Goal: Transaction & Acquisition: Purchase product/service

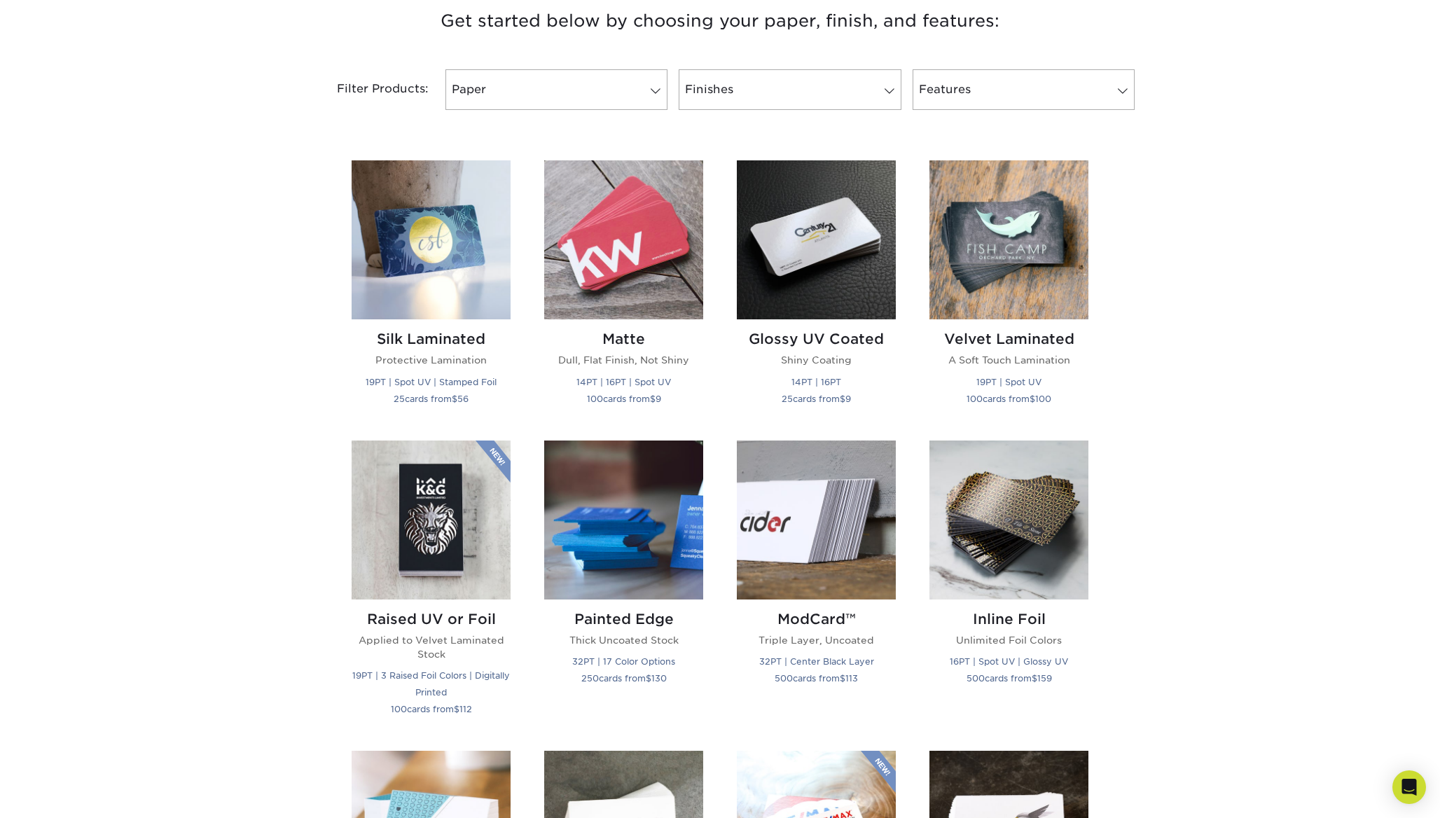
scroll to position [554, 0]
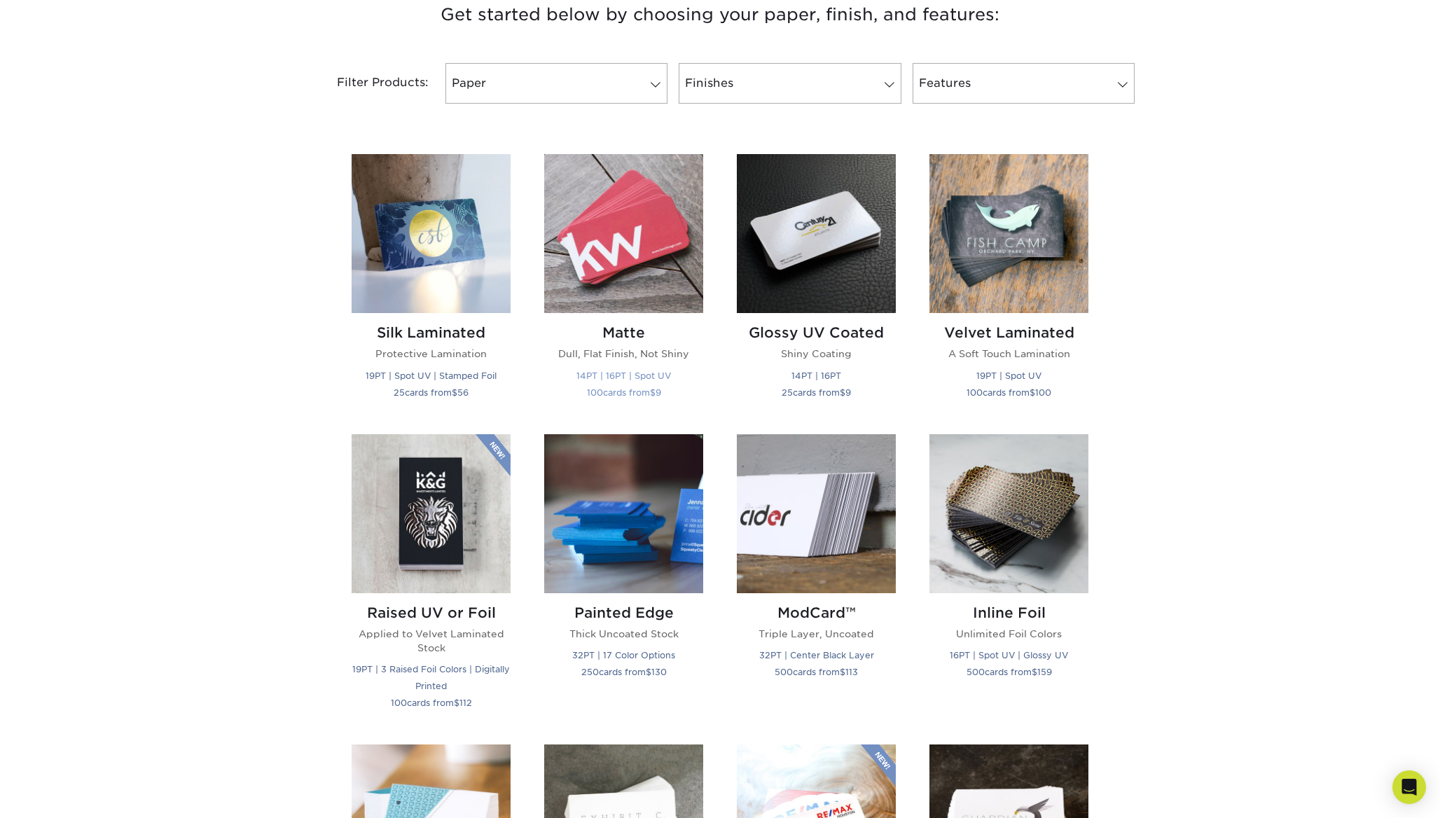
click at [644, 244] on img at bounding box center [623, 233] width 159 height 159
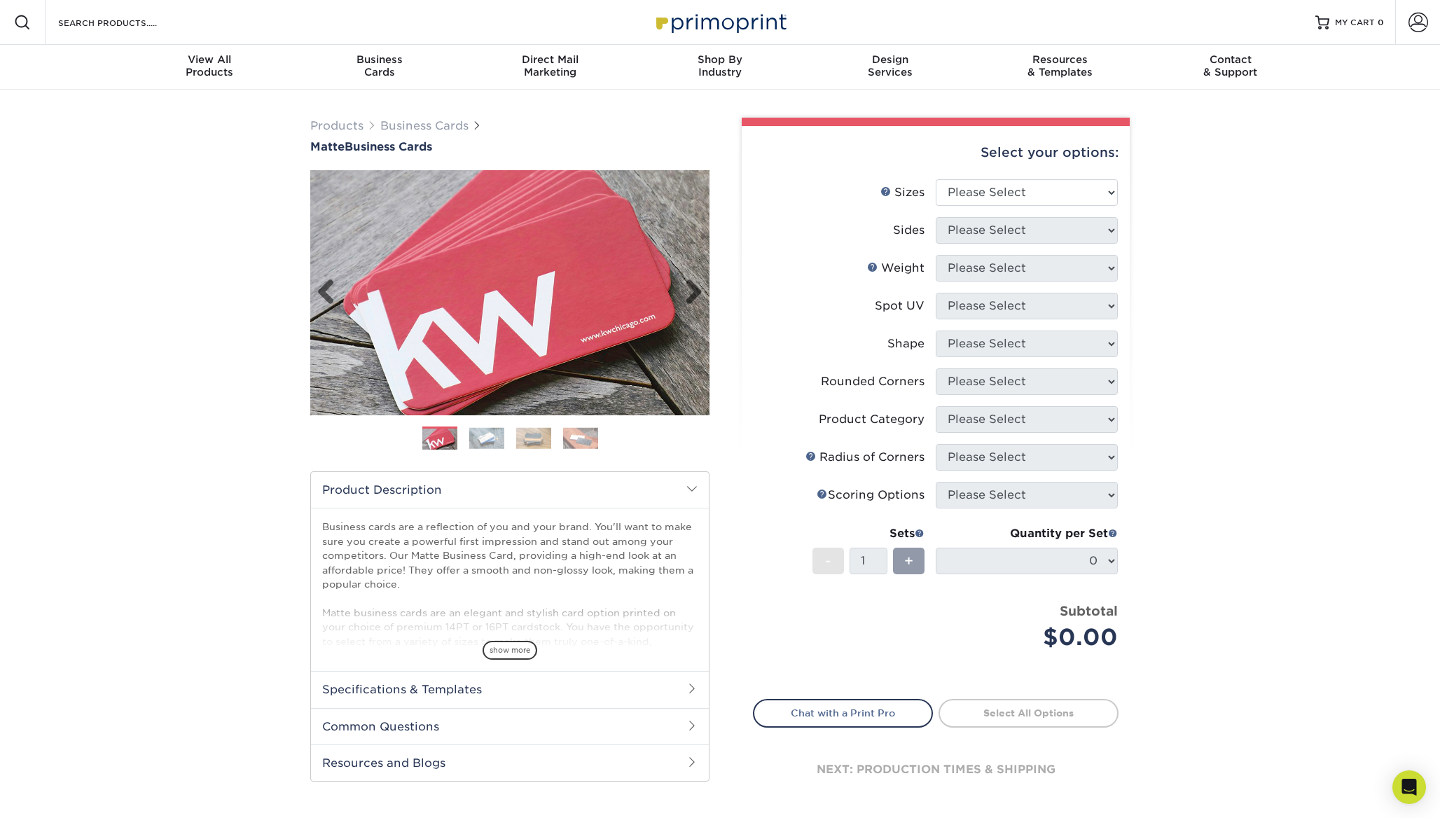
click at [559, 298] on img at bounding box center [509, 292] width 399 height 399
click at [482, 438] on img at bounding box center [486, 438] width 35 height 22
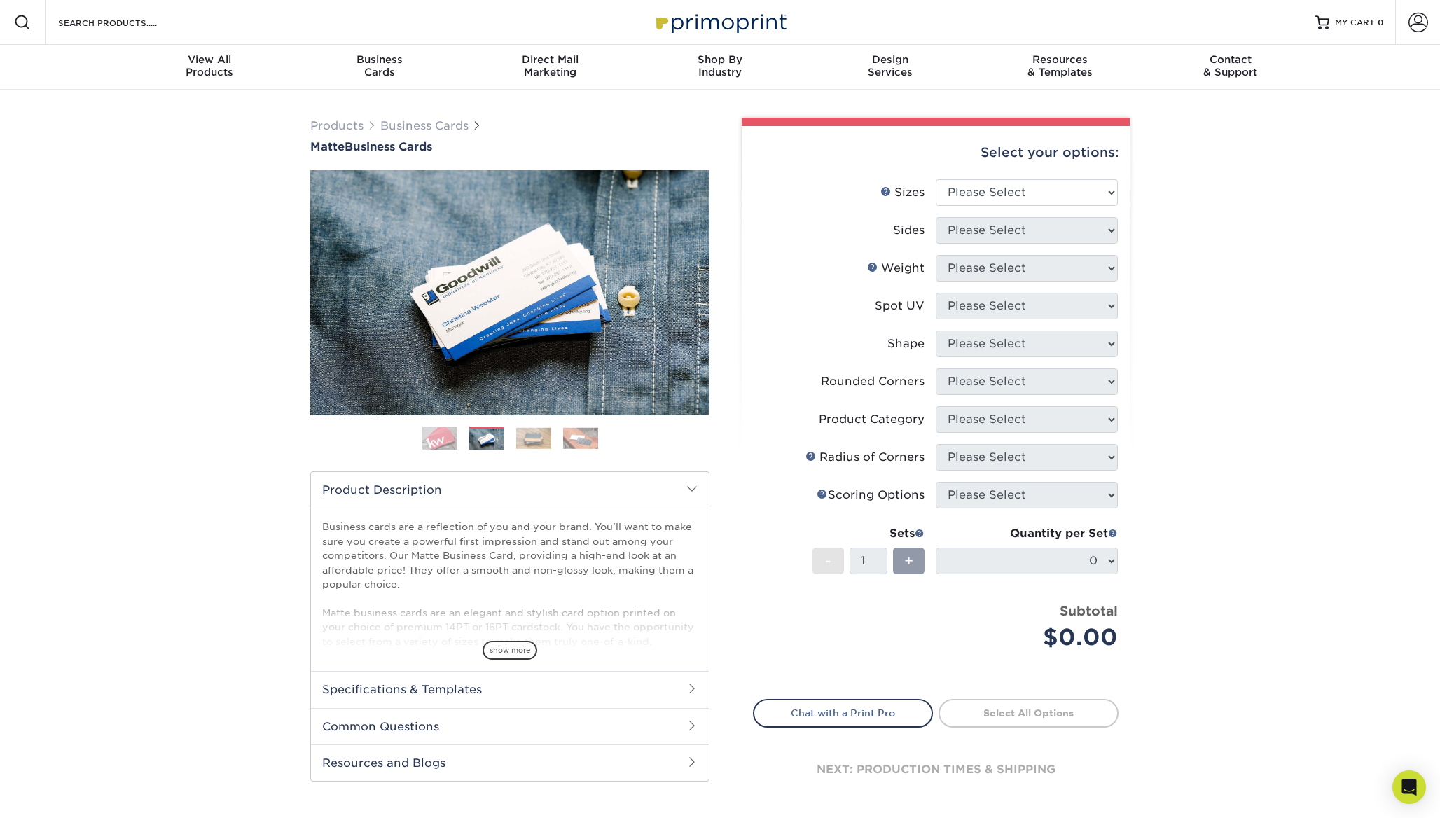
click at [540, 447] on img at bounding box center [533, 438] width 35 height 22
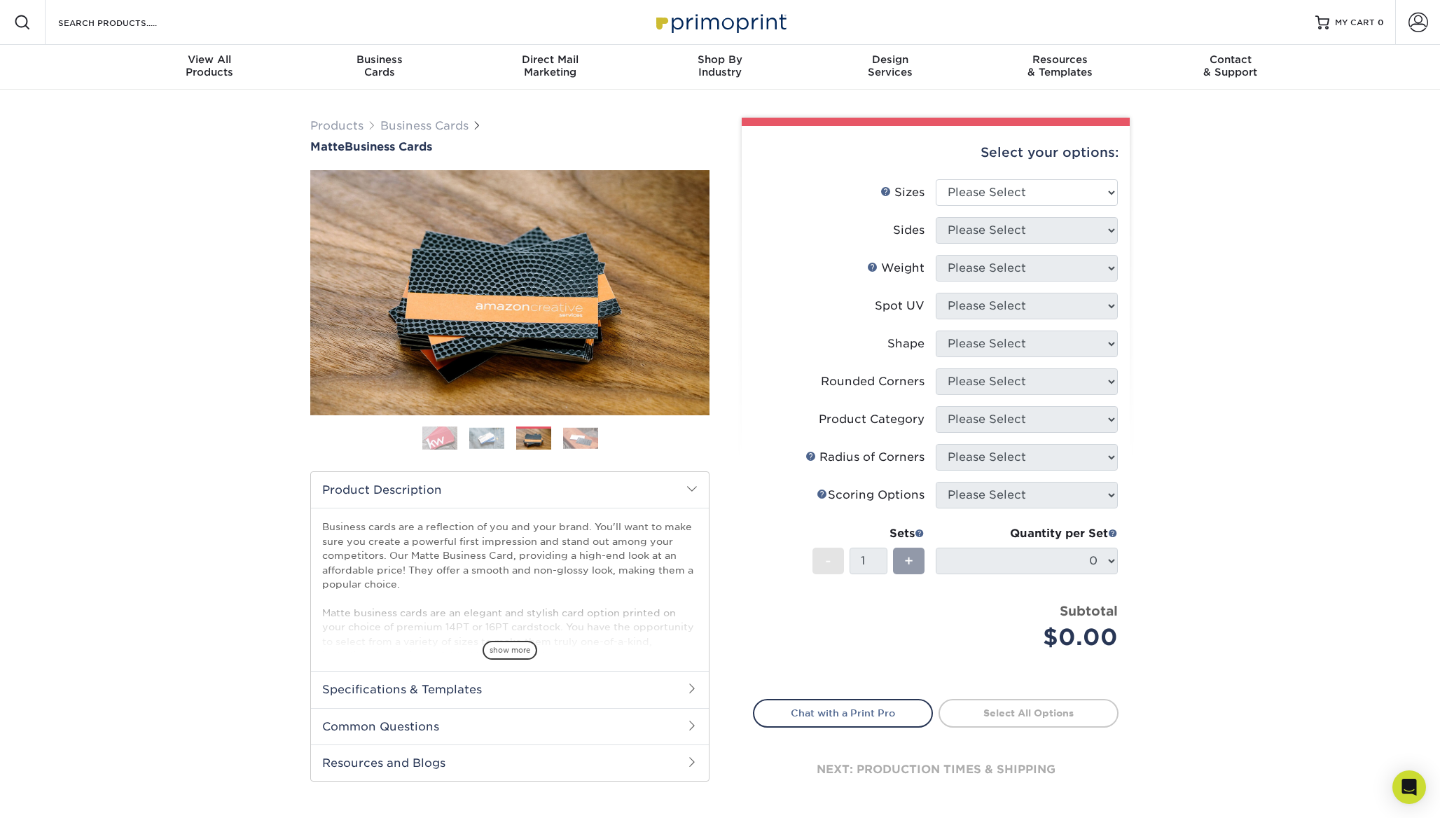
click at [573, 443] on img at bounding box center [580, 438] width 35 height 22
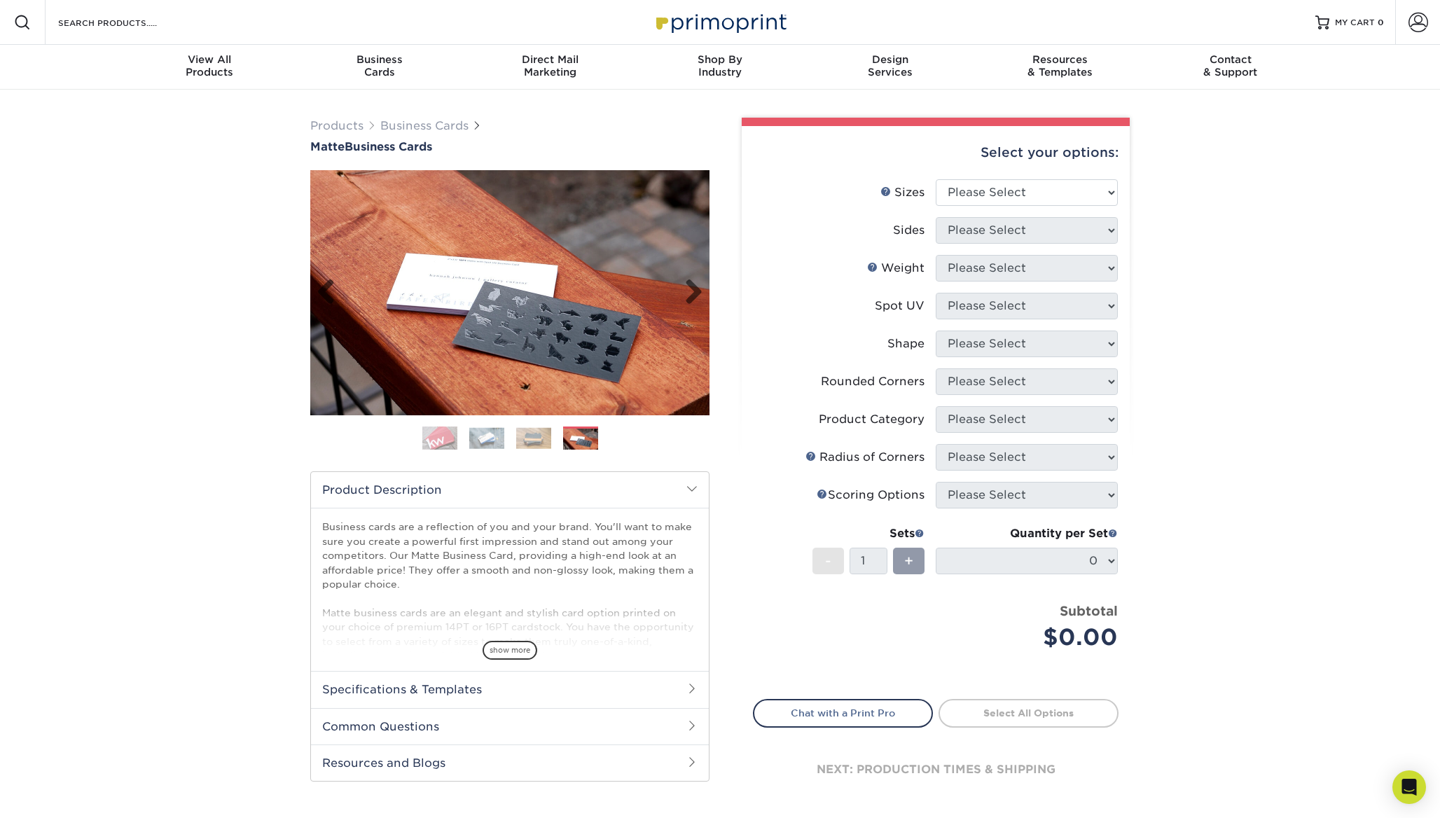
click at [537, 357] on img at bounding box center [509, 292] width 399 height 245
click at [687, 301] on link "Next" at bounding box center [688, 293] width 28 height 28
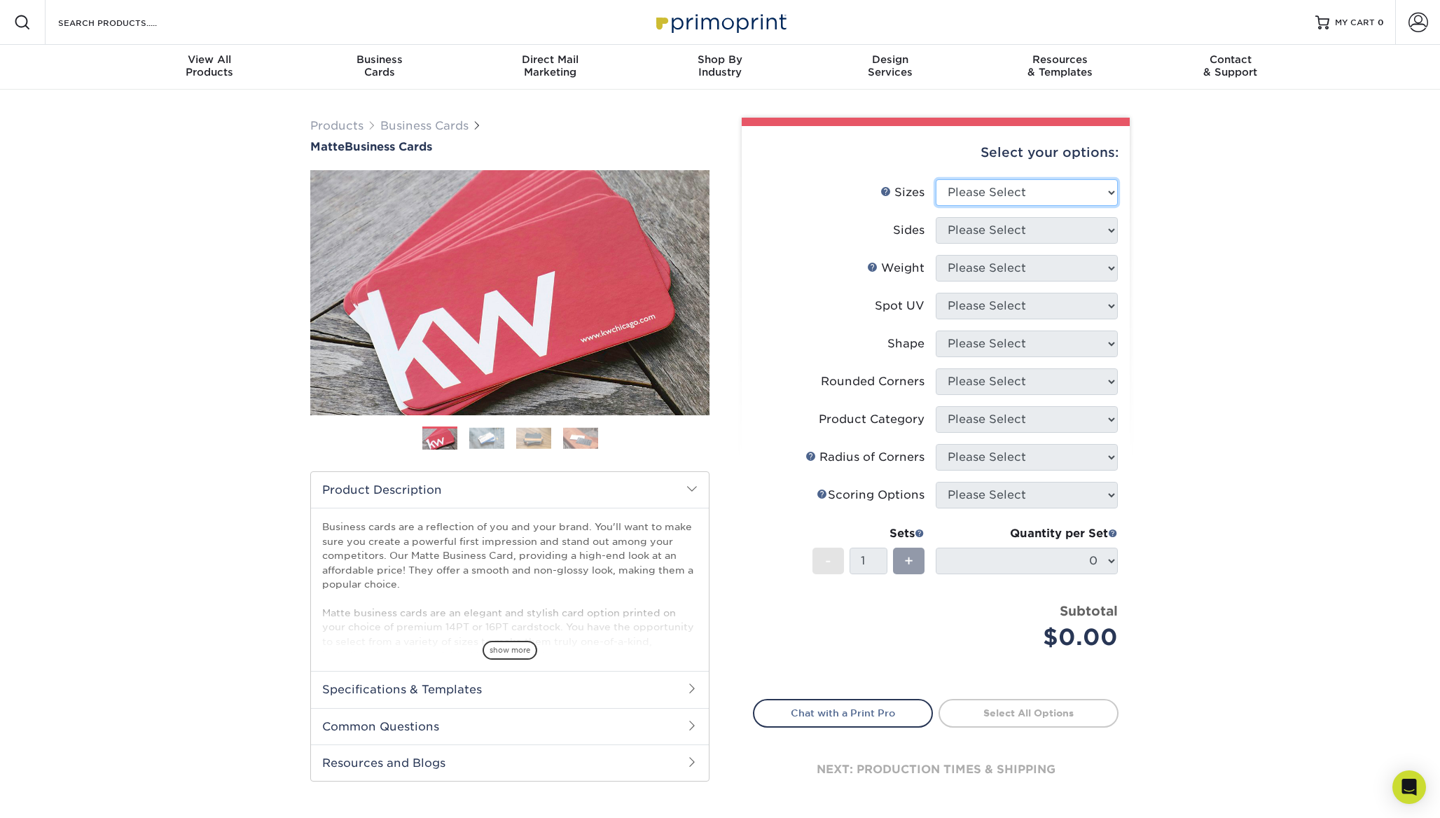
click at [1092, 200] on select "Please Select 1.5" x 3.5" - Mini 1.75" x 3.5" - Mini 2" x 2" - Square 2" x 3" -…" at bounding box center [1026, 192] width 182 height 27
click at [935, 179] on select "Please Select 1.5" x 3.5" - Mini 1.75" x 3.5" - Mini 2" x 2" - Square 2" x 3" -…" at bounding box center [1026, 192] width 182 height 27
click at [1053, 204] on select "Please Select 1.5" x 3.5" - Mini 1.75" x 3.5" - Mini 2" x 2" - Square 2" x 3" -…" at bounding box center [1026, 192] width 182 height 27
select select "2.00x3.50"
click at [935, 179] on select "Please Select 1.5" x 3.5" - Mini 1.75" x 3.5" - Mini 2" x 2" - Square 2" x 3" -…" at bounding box center [1026, 192] width 182 height 27
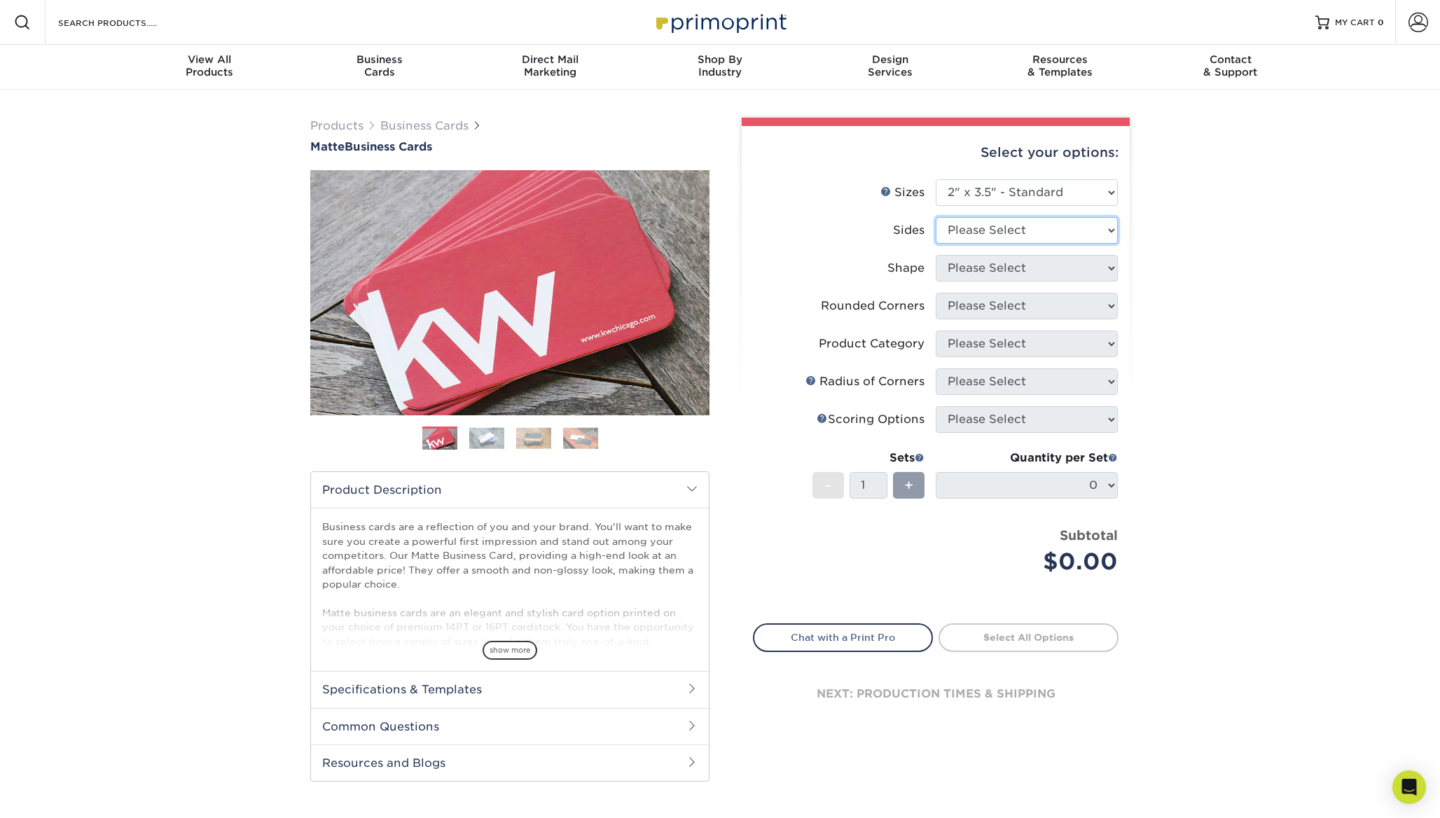
click at [1066, 228] on select "Please Select Print Both Sides Print Front Only" at bounding box center [1026, 230] width 182 height 27
select select "13abbda7-1d64-4f25-8bb2-c179b224825d"
click at [935, 217] on select "Please Select Print Both Sides Print Front Only" at bounding box center [1026, 230] width 182 height 27
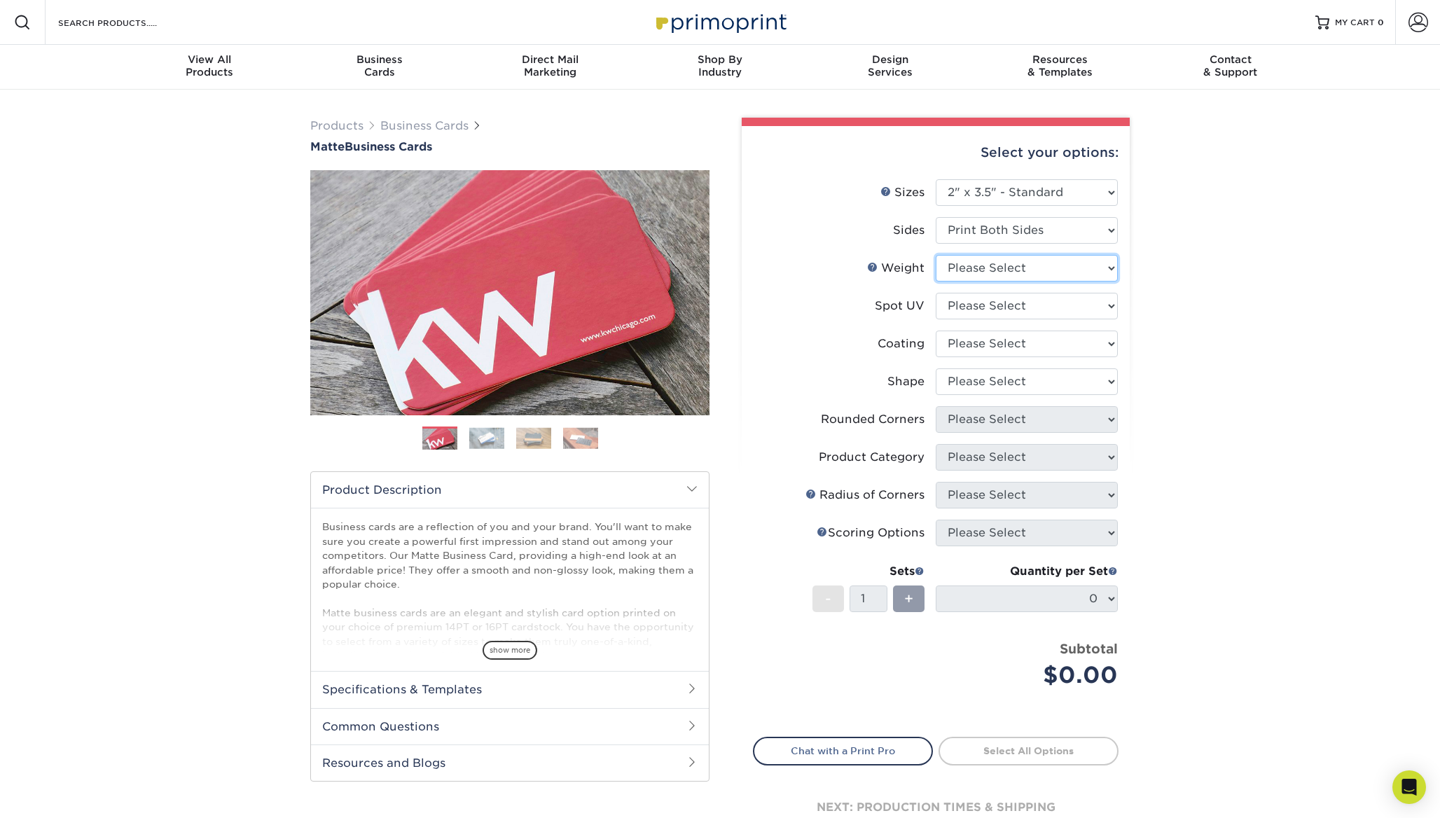
click at [1043, 267] on select "Please Select 16PT 14PT" at bounding box center [1026, 268] width 182 height 27
select select "16PT"
click at [935, 255] on select "Please Select 16PT 14PT" at bounding box center [1026, 268] width 182 height 27
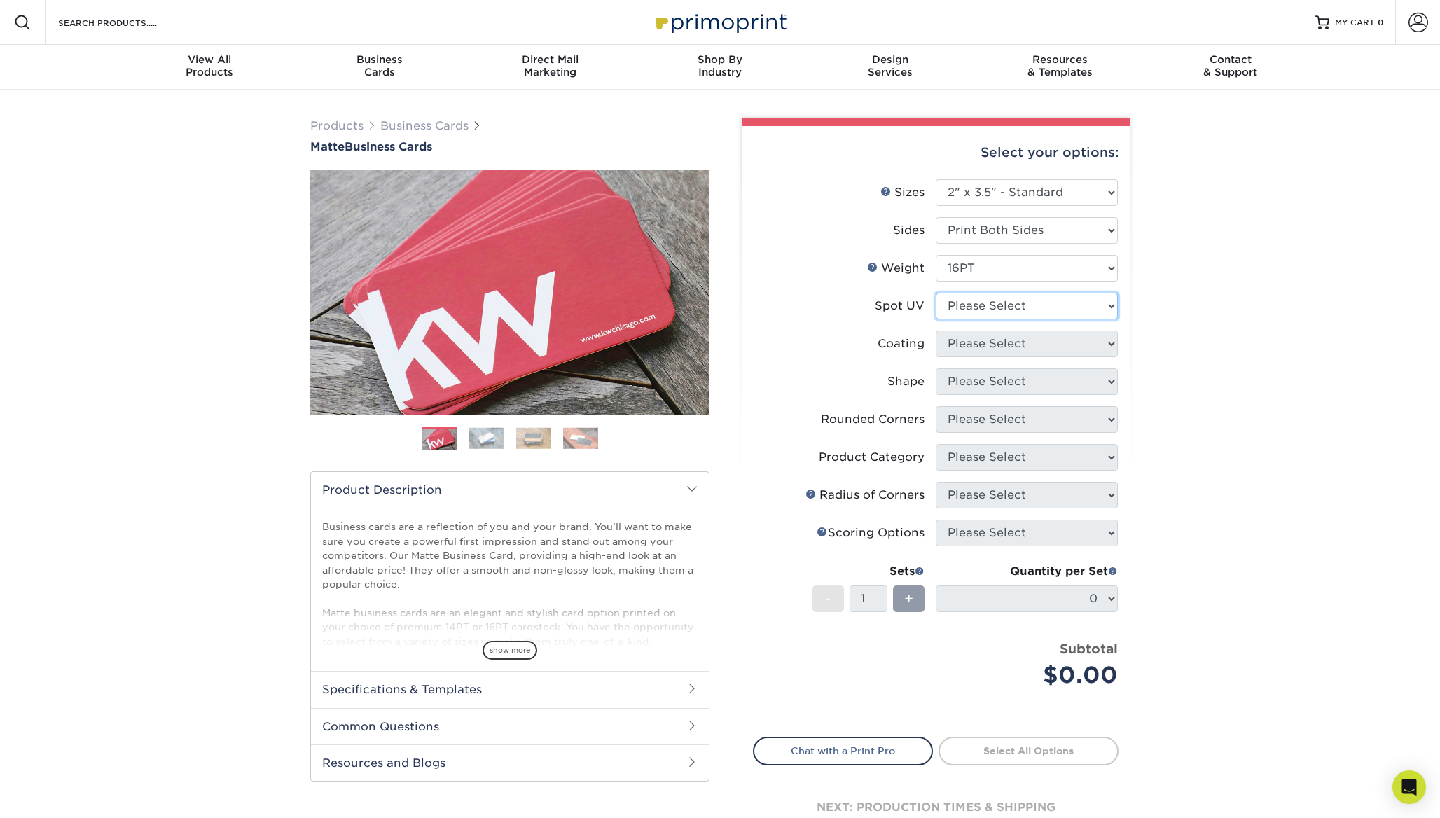
click at [1012, 303] on select "Please Select No Spot UV Front and Back (Both Sides) Front Only Back Only" at bounding box center [1026, 306] width 182 height 27
select select "3"
click at [935, 293] on select "Please Select No Spot UV Front and Back (Both Sides) Front Only Back Only" at bounding box center [1026, 306] width 182 height 27
click at [1001, 340] on select at bounding box center [1026, 343] width 182 height 27
select select "121bb7b5-3b4d-429f-bd8d-bbf80e953313"
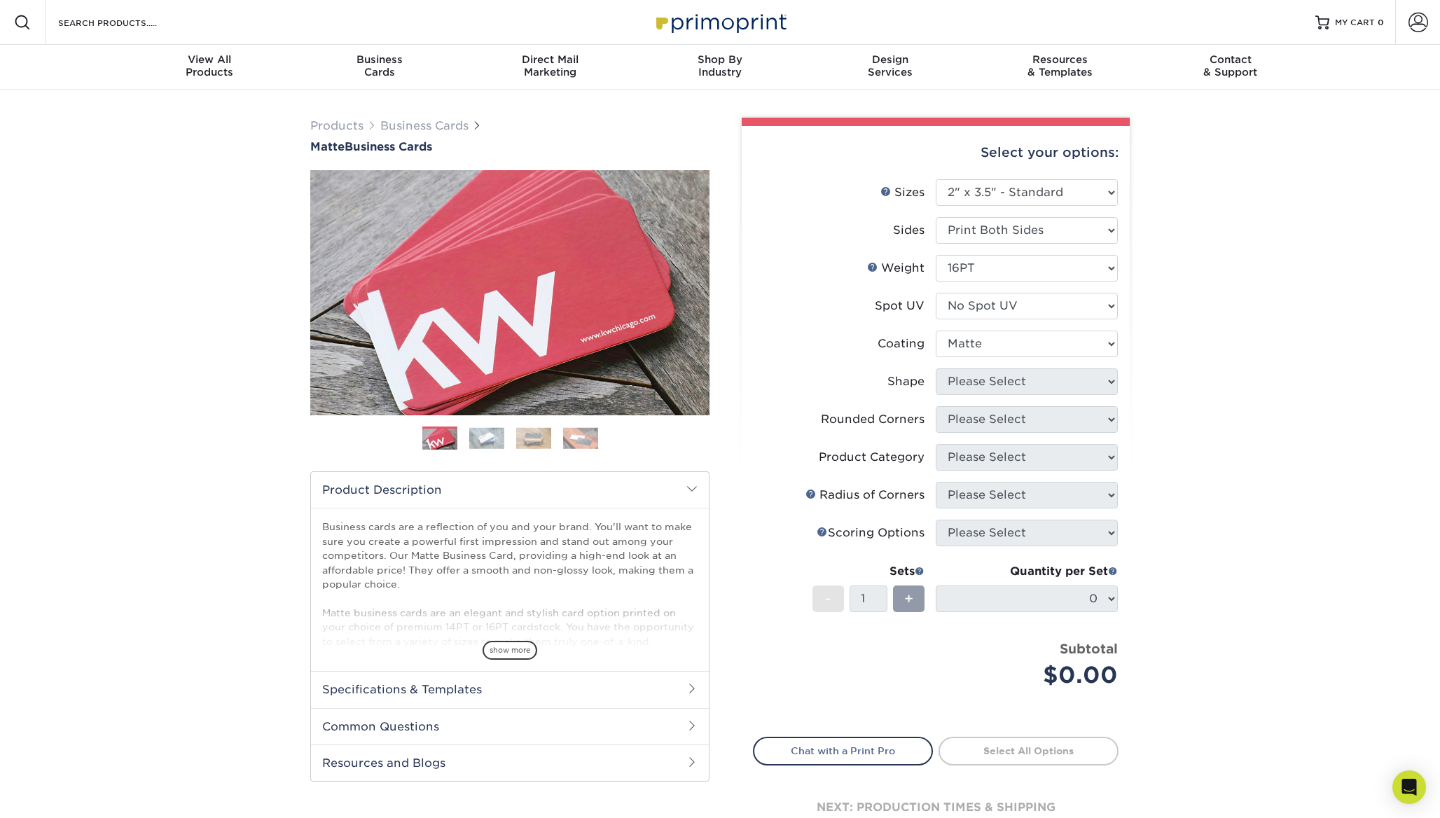
click at [935, 330] on select at bounding box center [1026, 343] width 182 height 27
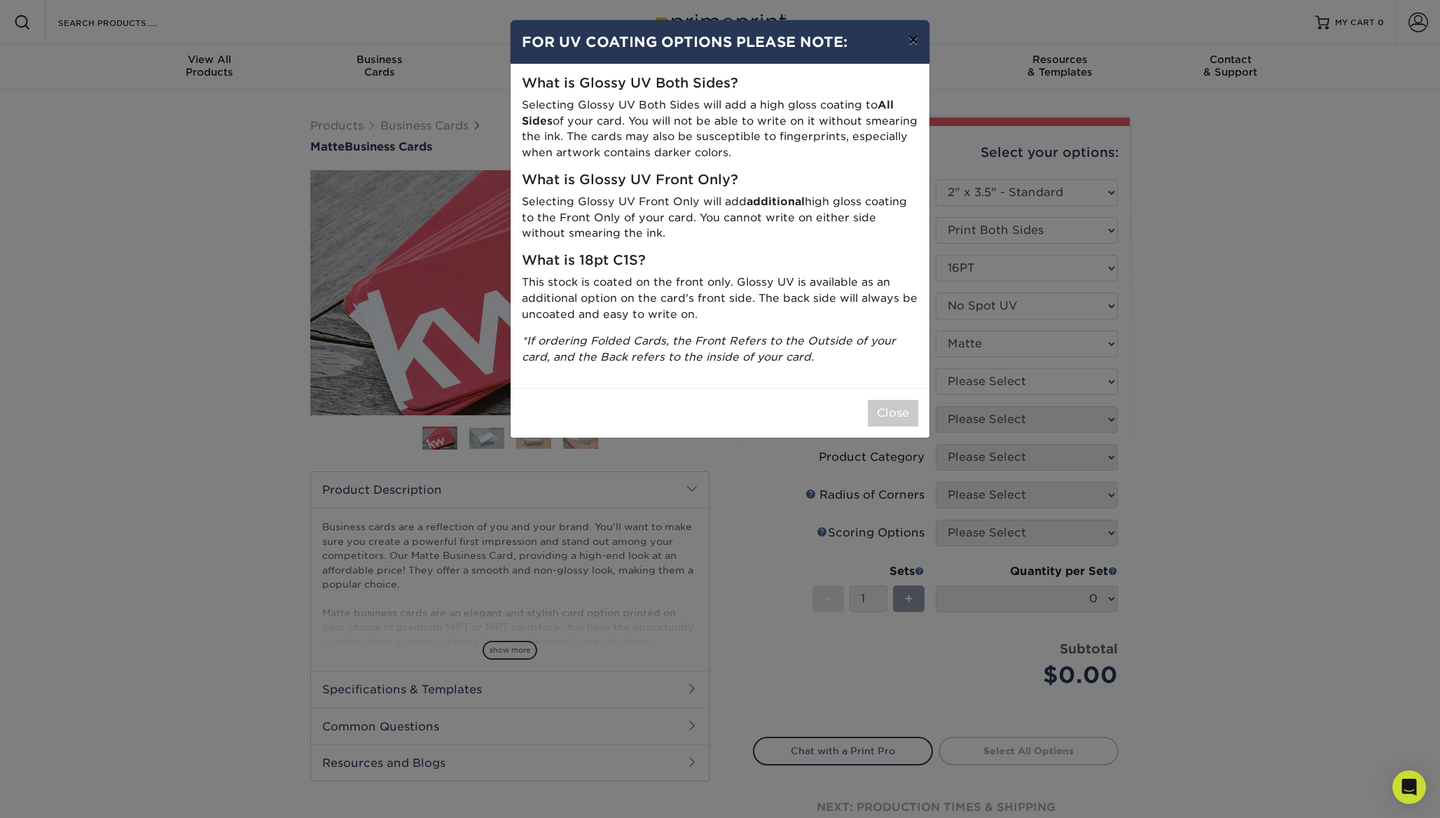
click at [913, 41] on button "×" at bounding box center [913, 39] width 32 height 39
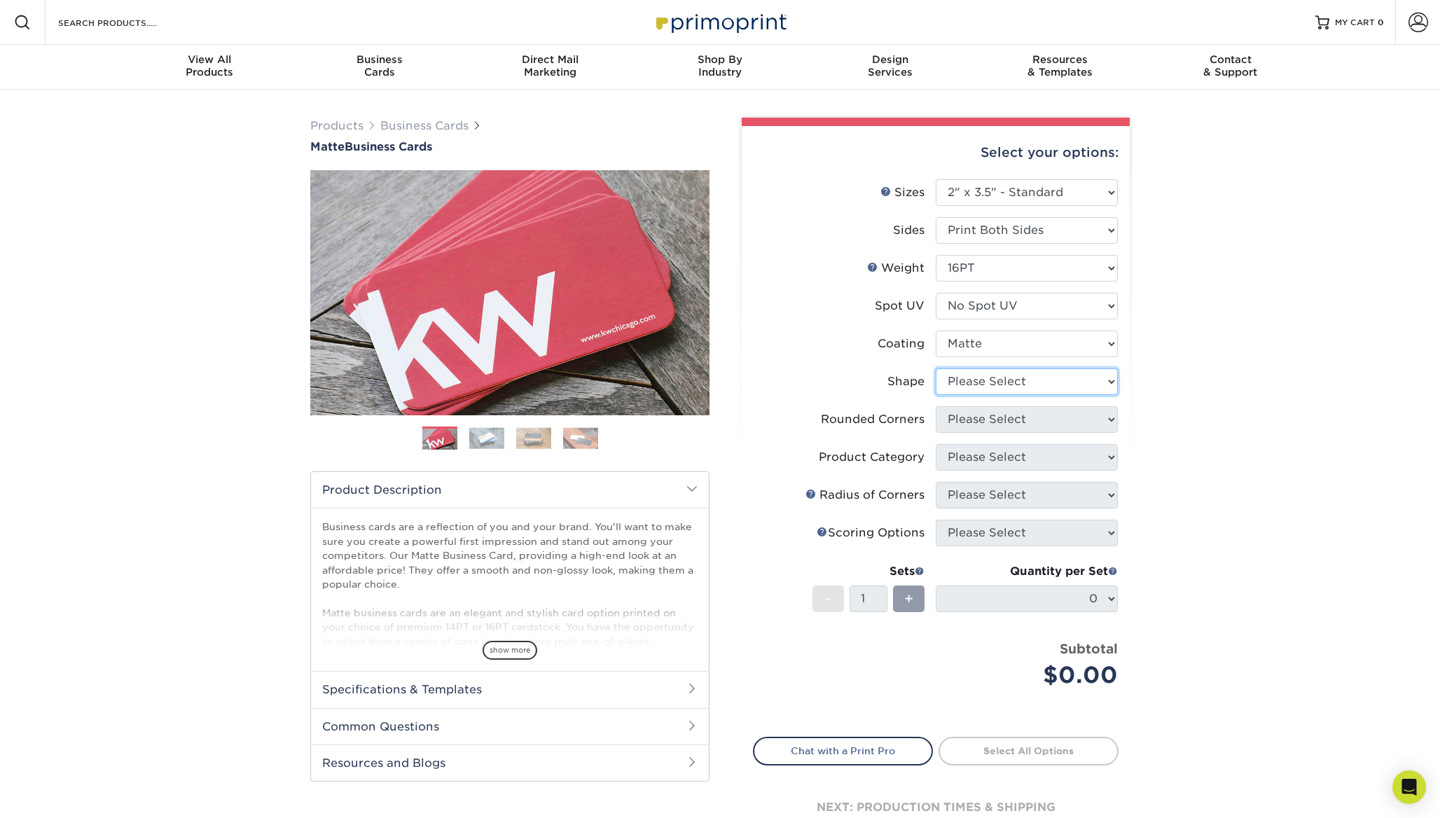
click at [1010, 377] on select "Please Select Standard Oval" at bounding box center [1026, 381] width 182 height 27
click at [935, 368] on select "Please Select Standard Oval" at bounding box center [1026, 381] width 182 height 27
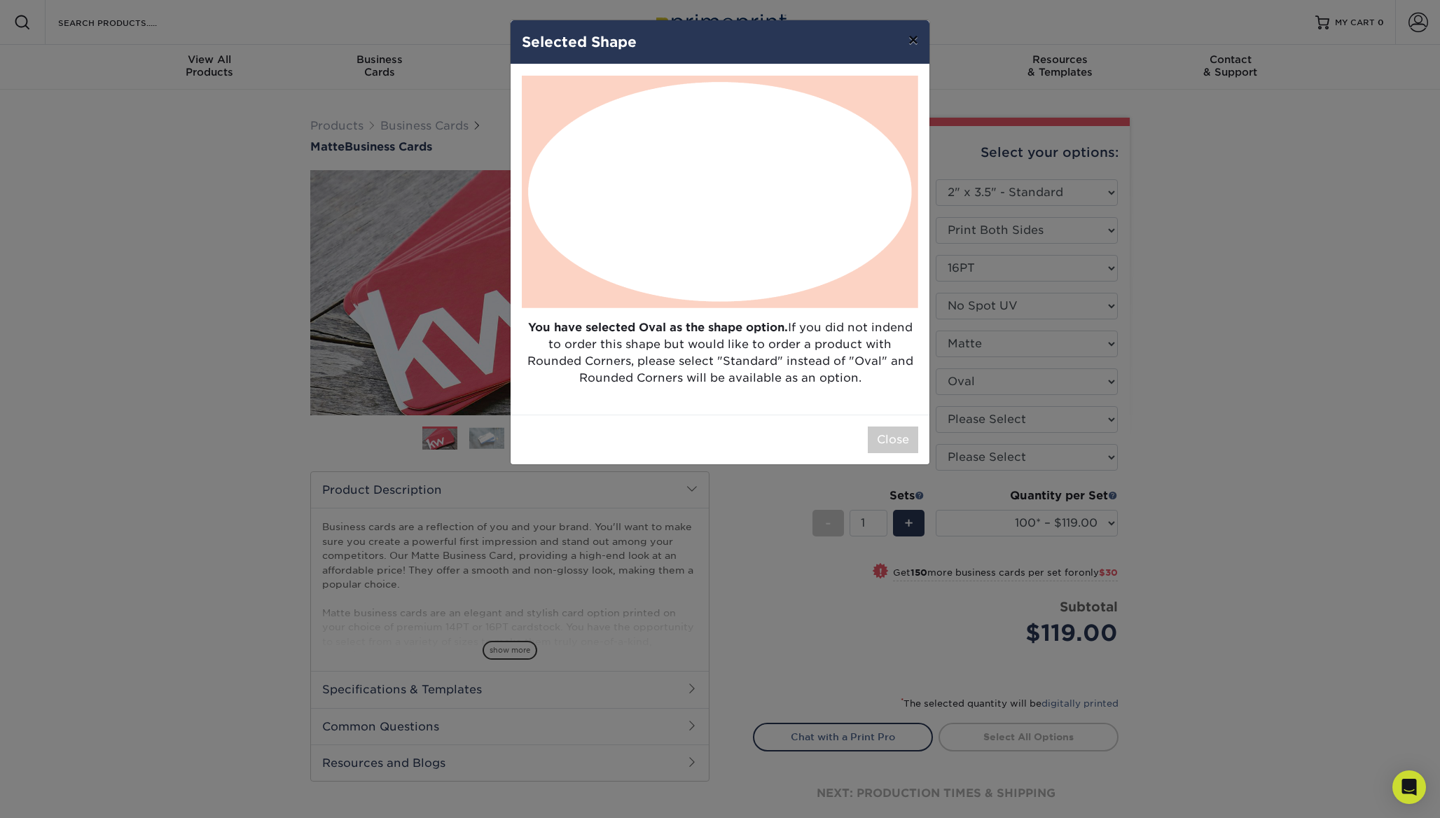
click at [912, 39] on button "×" at bounding box center [913, 39] width 32 height 39
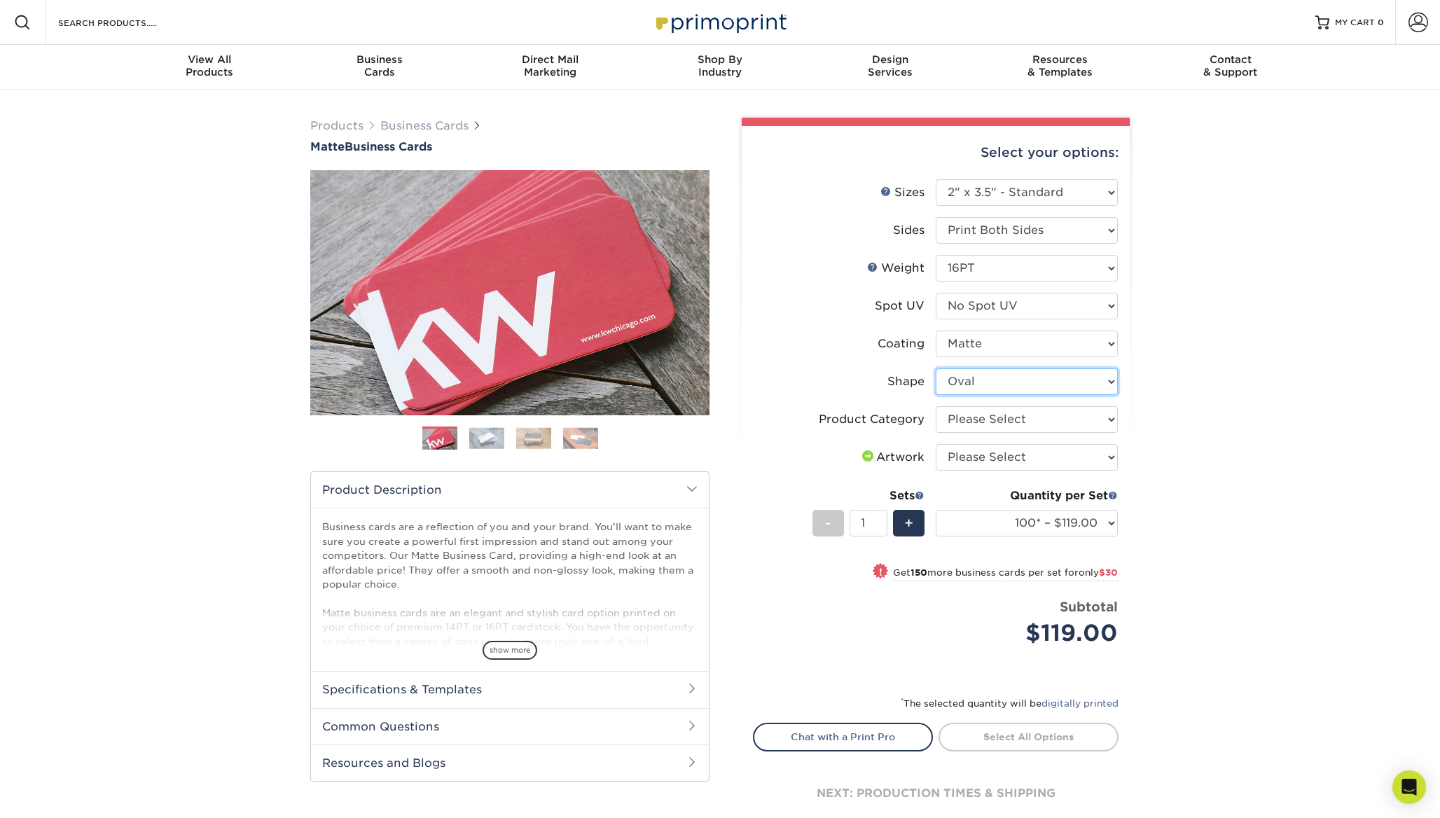
click at [1029, 382] on select "Please Select Standard Oval" at bounding box center [1026, 381] width 182 height 27
select select "standard"
click at [935, 368] on select "Please Select Standard Oval" at bounding box center [1026, 381] width 182 height 27
select select
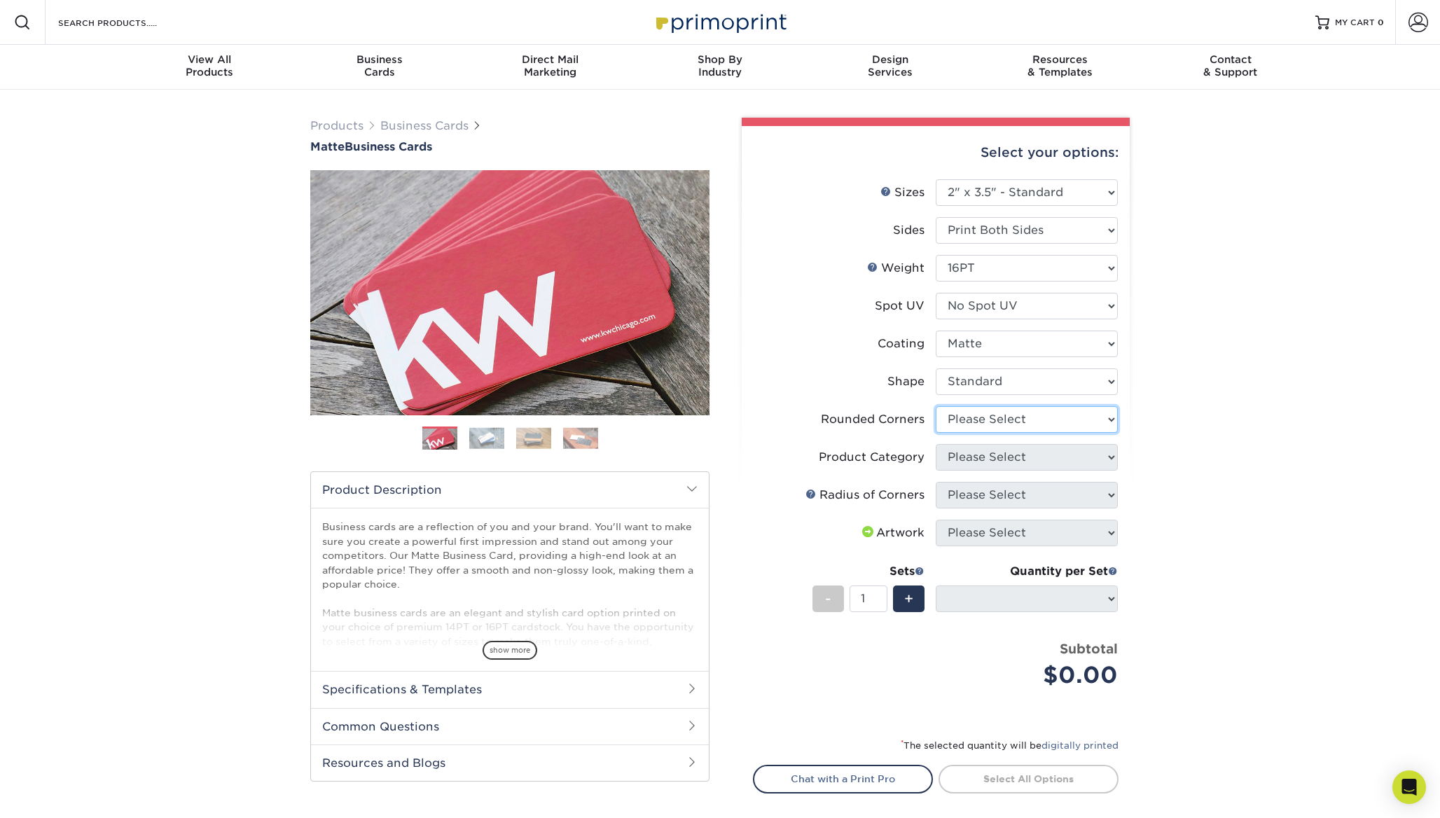
click at [1002, 417] on select "Please Select Yes - Round 2 Corners Yes - Round 4 Corners No" at bounding box center [1026, 419] width 182 height 27
select select "76a3b848-63b4-4449-aad1-d9e81d5a60f5"
click at [935, 406] on select "Please Select Yes - Round 2 Corners Yes - Round 4 Corners No" at bounding box center [1026, 419] width 182 height 27
select select "-1"
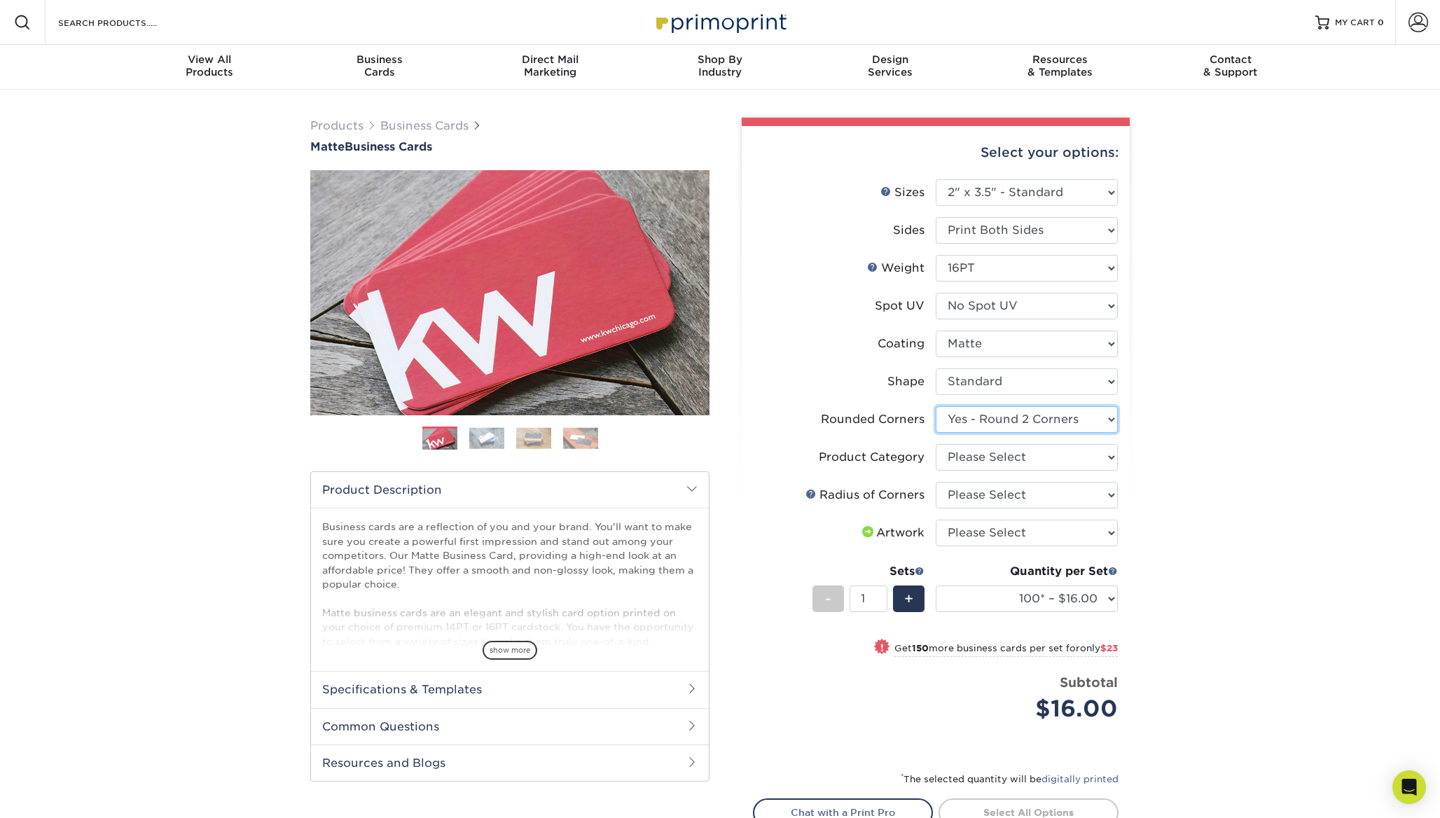
click at [1002, 422] on select "Please Select Yes - Round 2 Corners Yes - Round 4 Corners No" at bounding box center [1026, 419] width 182 height 27
select select "7672df9e-0e0a-464d-8e1f-920c575e4da3"
click at [935, 406] on select "Please Select Yes - Round 2 Corners Yes - Round 4 Corners No" at bounding box center [1026, 419] width 182 height 27
click at [1002, 452] on select "Please Select Business Cards" at bounding box center [1026, 457] width 182 height 27
select select "3b5148f1-0588-4f88-a218-97bcfdce65c1"
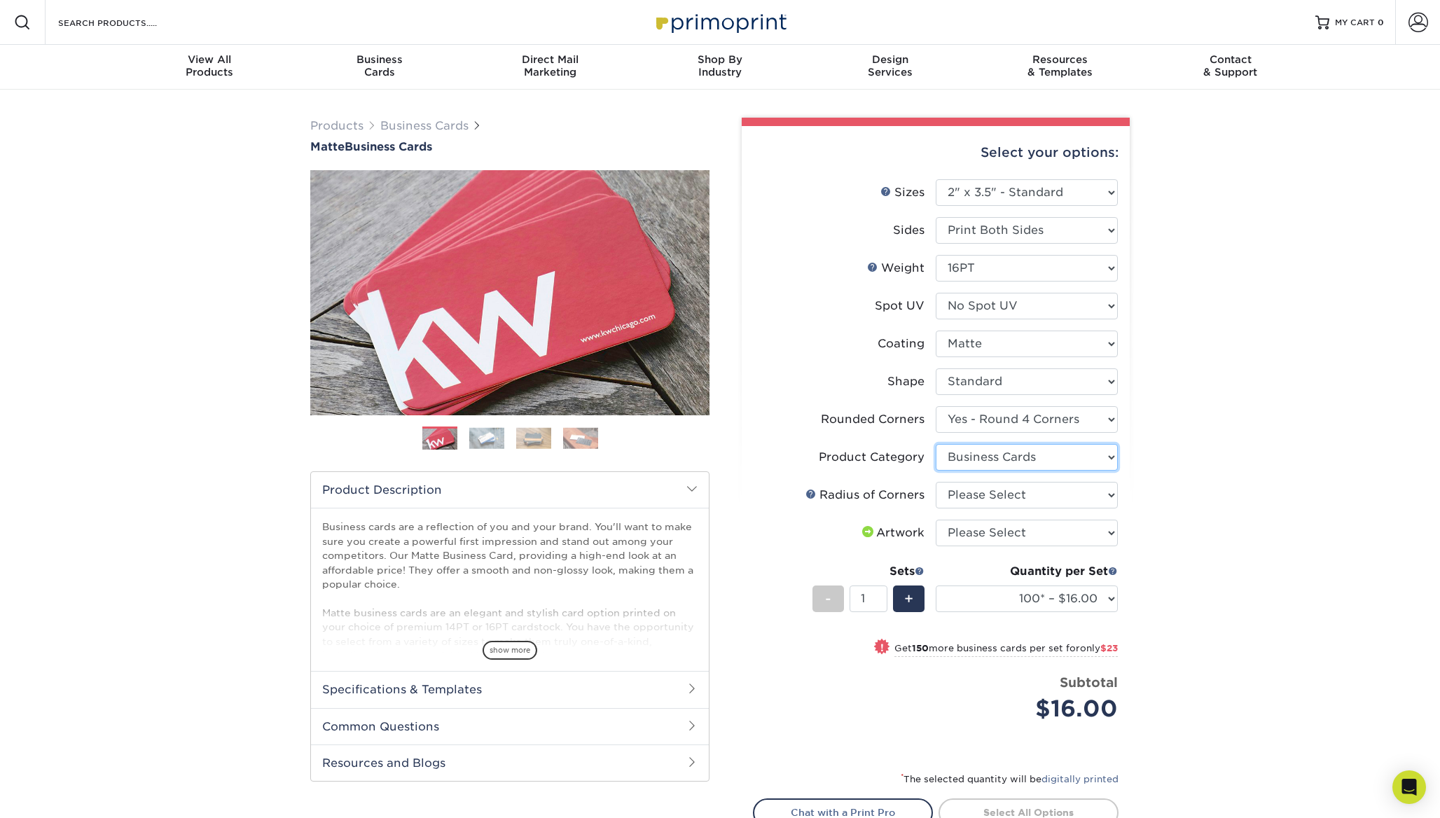
click at [935, 444] on select "Please Select Business Cards" at bounding box center [1026, 457] width 182 height 27
click at [999, 490] on select "Please Select Rounded 1/8" Rounded 1/4"" at bounding box center [1026, 495] width 182 height 27
click at [935, 482] on select "Please Select Rounded 1/8" Rounded 1/4"" at bounding box center [1026, 495] width 182 height 27
click at [812, 494] on link at bounding box center [810, 493] width 11 height 11
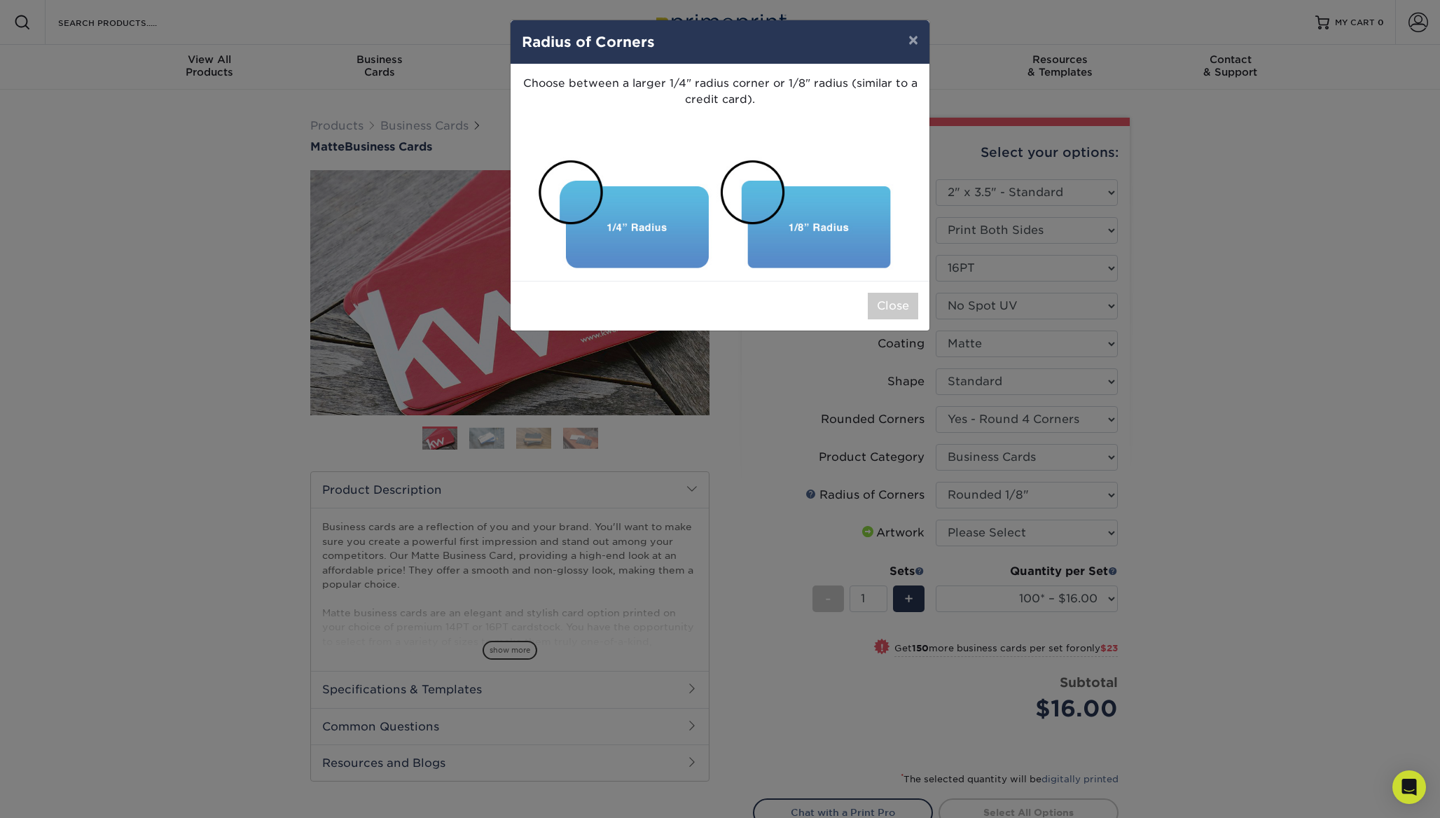
click at [1031, 382] on div "× Radius of Corners Choose between a larger 1/4" radius corner or 1/8" radius (…" at bounding box center [720, 409] width 1440 height 818
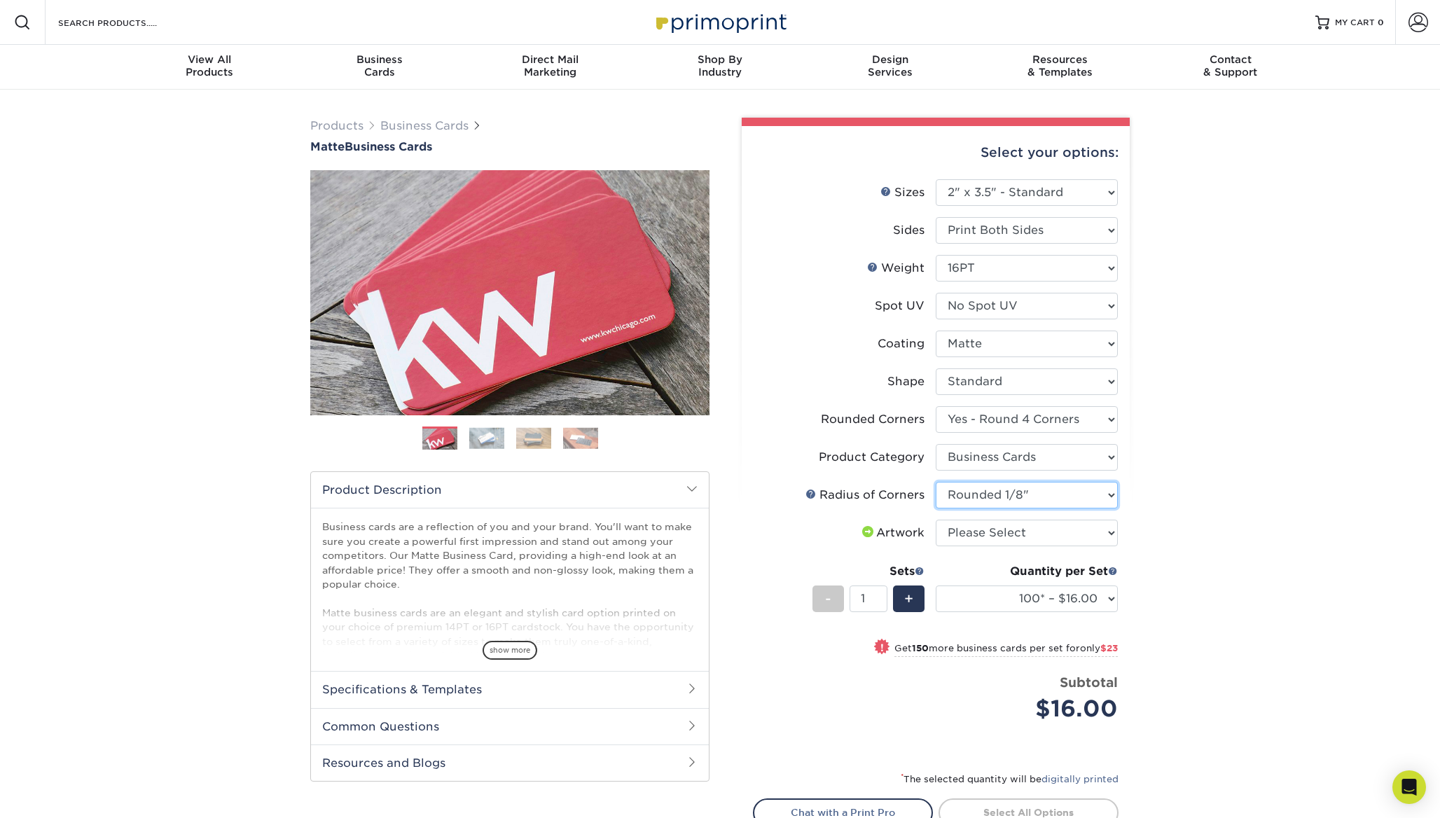
click at [1027, 487] on select "Please Select Rounded 1/8" Rounded 1/4"" at bounding box center [1026, 495] width 182 height 27
select select "479fbfe7-6a0c-4895-8c9a-81739b7486c9"
click at [935, 482] on select "Please Select Rounded 1/8" Rounded 1/4"" at bounding box center [1026, 495] width 182 height 27
click at [874, 264] on link "Weight Help" at bounding box center [872, 266] width 11 height 11
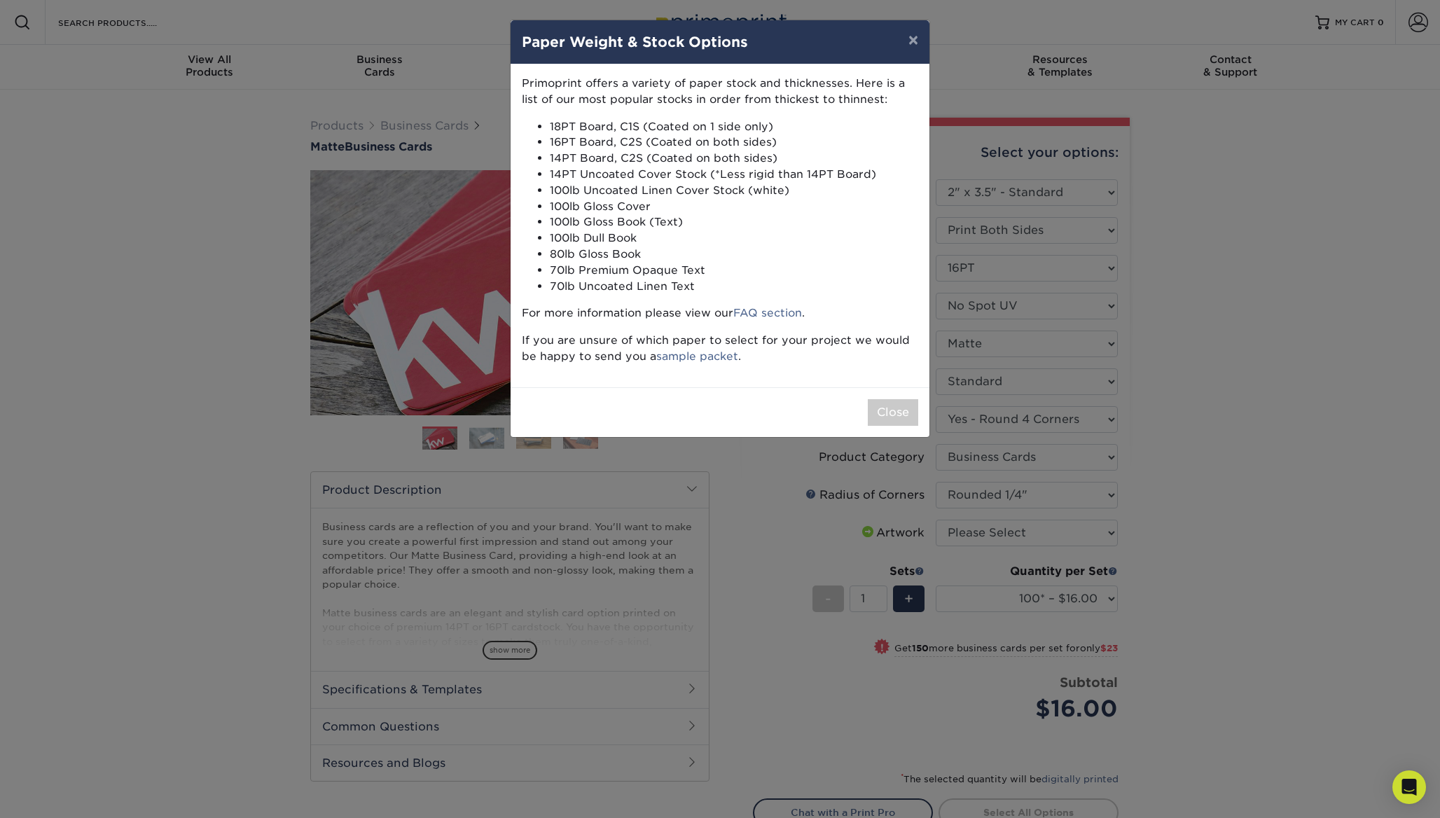
click at [1124, 315] on div "× Paper Weight & Stock Options Primoprint offers a variety of paper stock and t…" at bounding box center [720, 409] width 1440 height 818
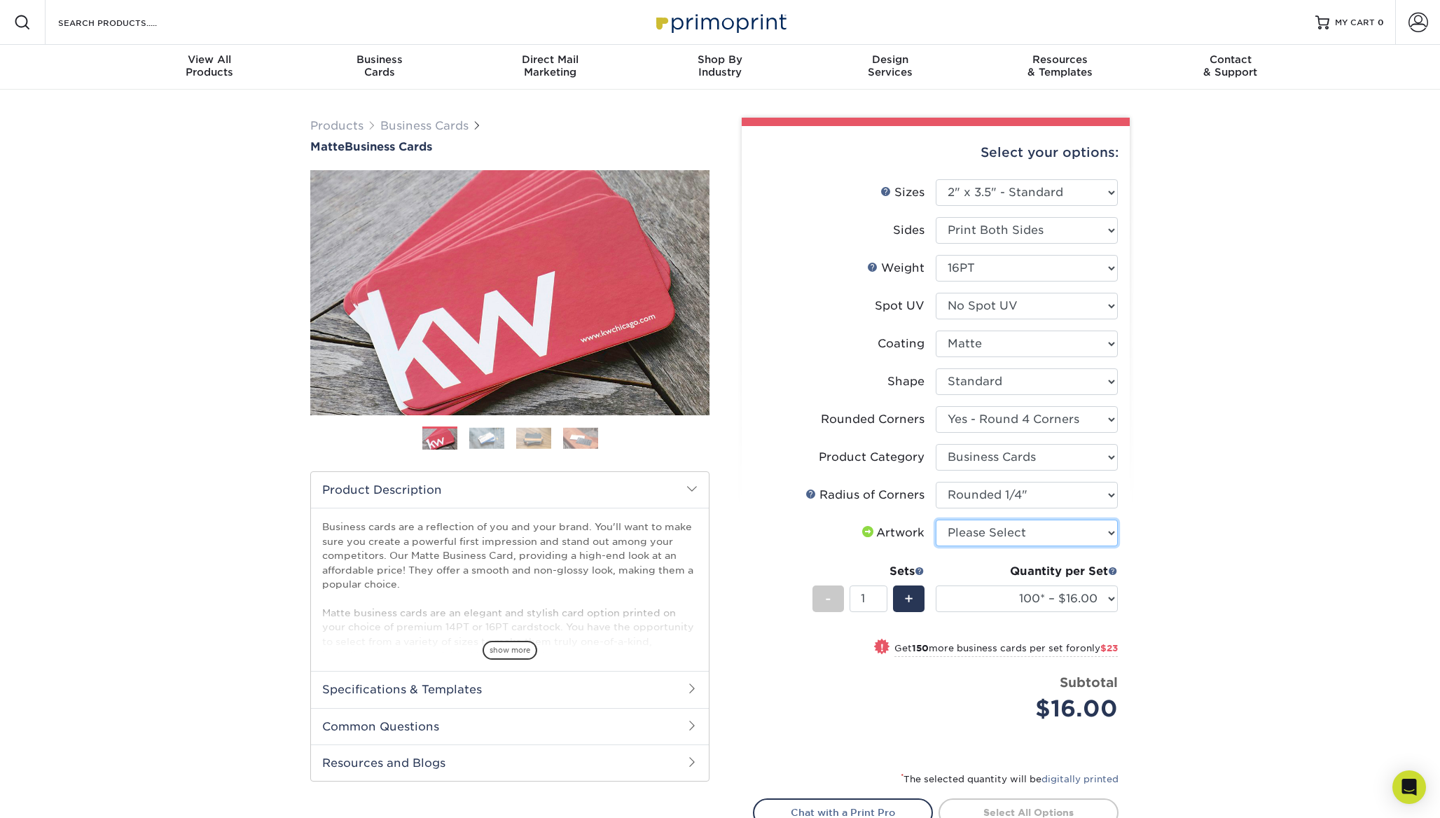
click at [988, 523] on select "Please Select I will upload files I need a design - $100" at bounding box center [1026, 533] width 182 height 27
select select "upload"
click at [935, 520] on select "Please Select I will upload files I need a design - $100" at bounding box center [1026, 533] width 182 height 27
click at [1094, 597] on select "100* – $16.00 250* – $39.00 500 – $77.00 1000 – $94.00 2500 – $173.00 5000 – $2…" at bounding box center [1026, 598] width 182 height 27
select select "250* – $39.00"
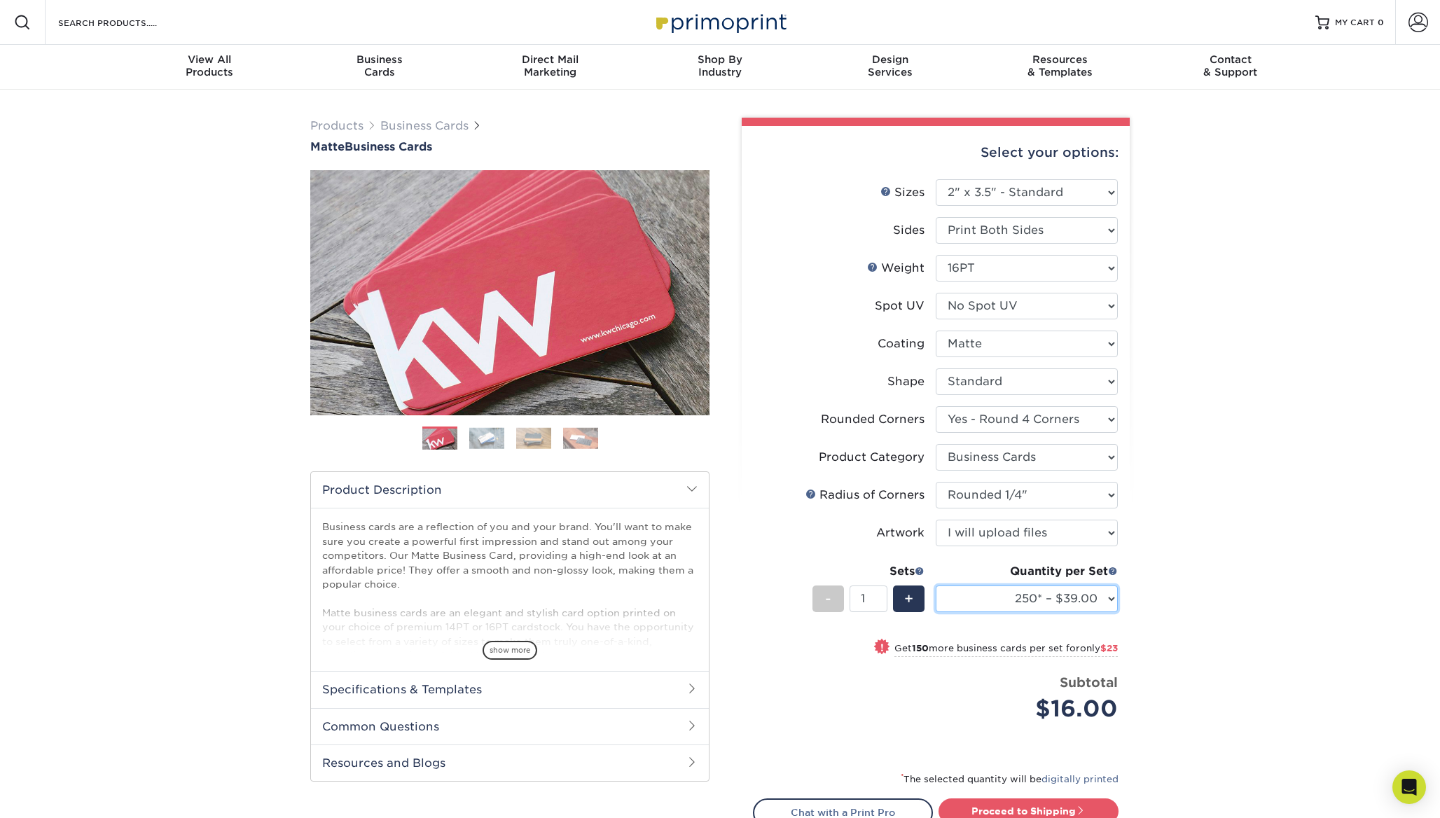
click at [935, 585] on select "100* – $16.00 250* – $39.00 500 – $77.00 1000 – $94.00 2500 – $173.00 5000 – $2…" at bounding box center [1026, 598] width 182 height 27
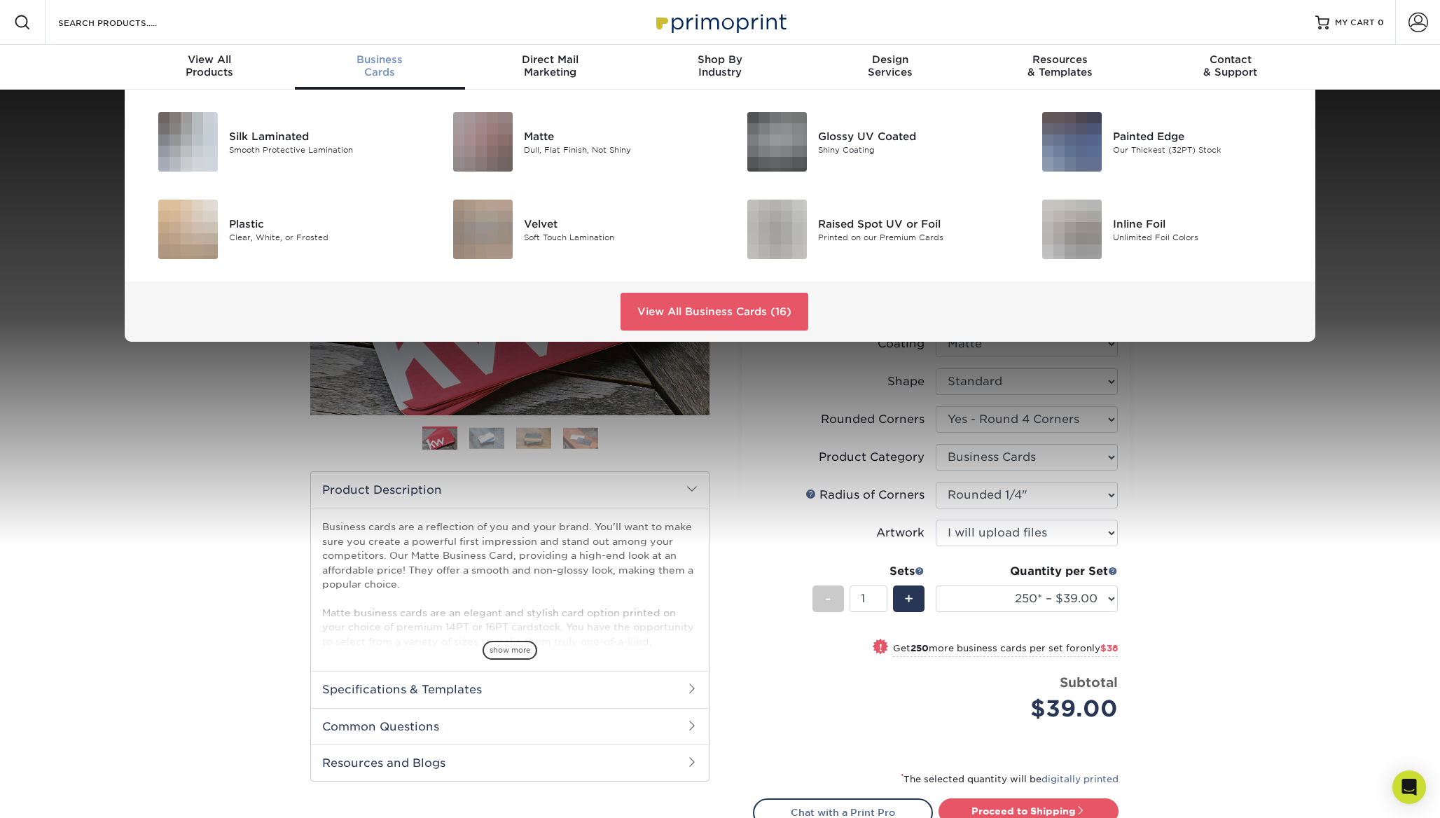
click at [386, 55] on span "Business" at bounding box center [380, 59] width 170 height 13
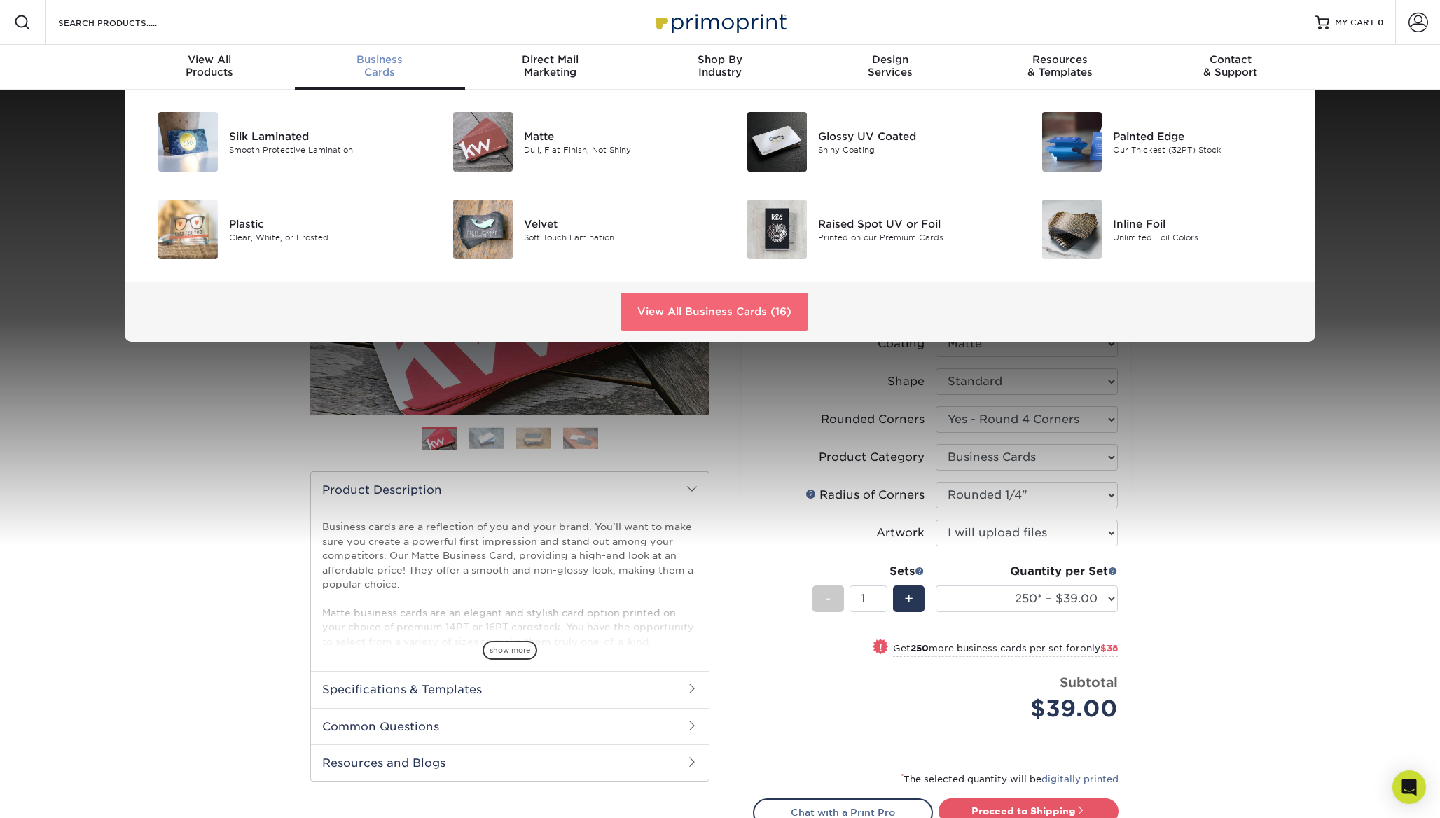
click at [667, 309] on link "View All Business Cards (16)" at bounding box center [714, 312] width 188 height 38
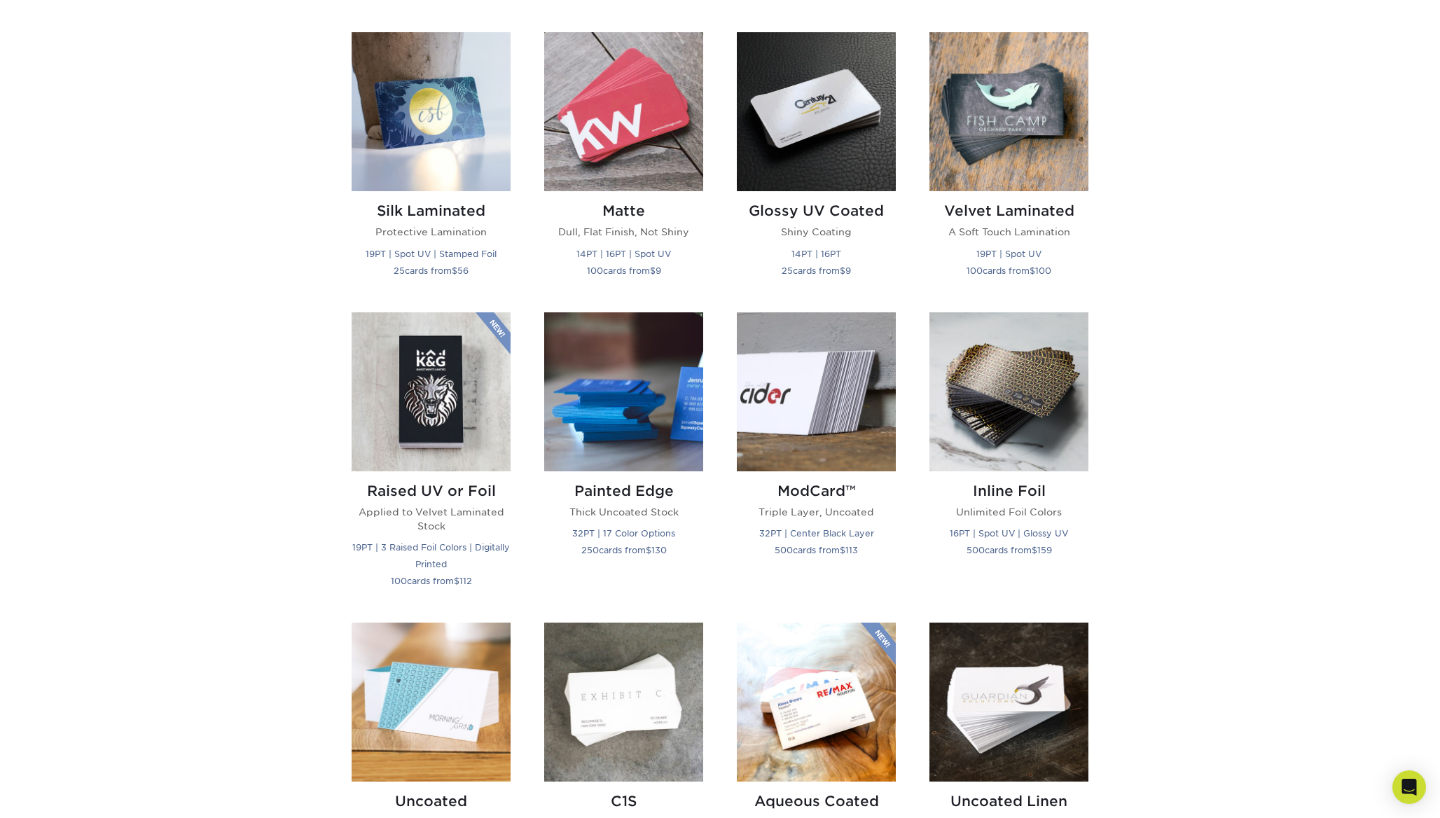
scroll to position [678, 0]
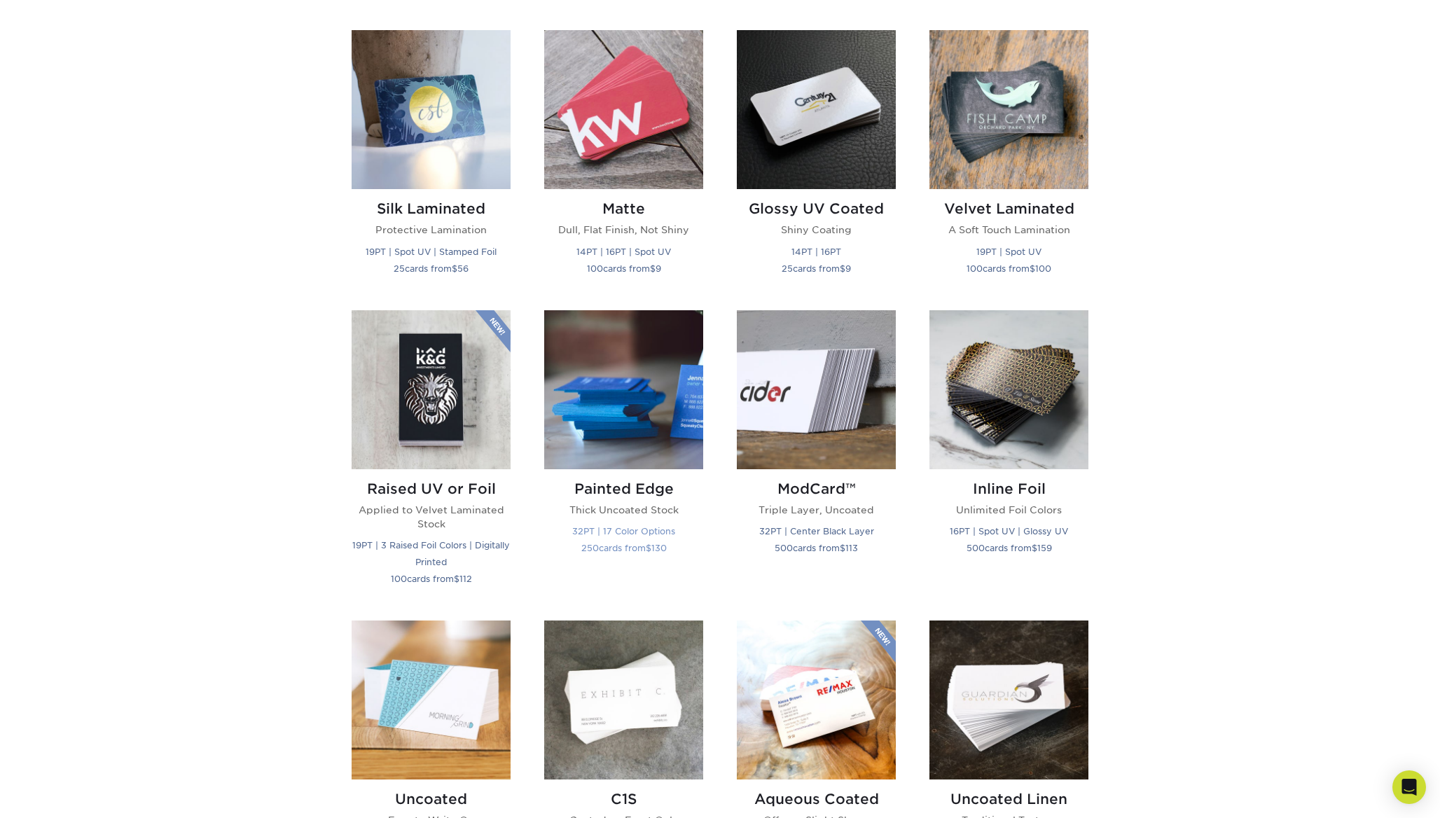
click at [637, 440] on img at bounding box center [623, 389] width 159 height 159
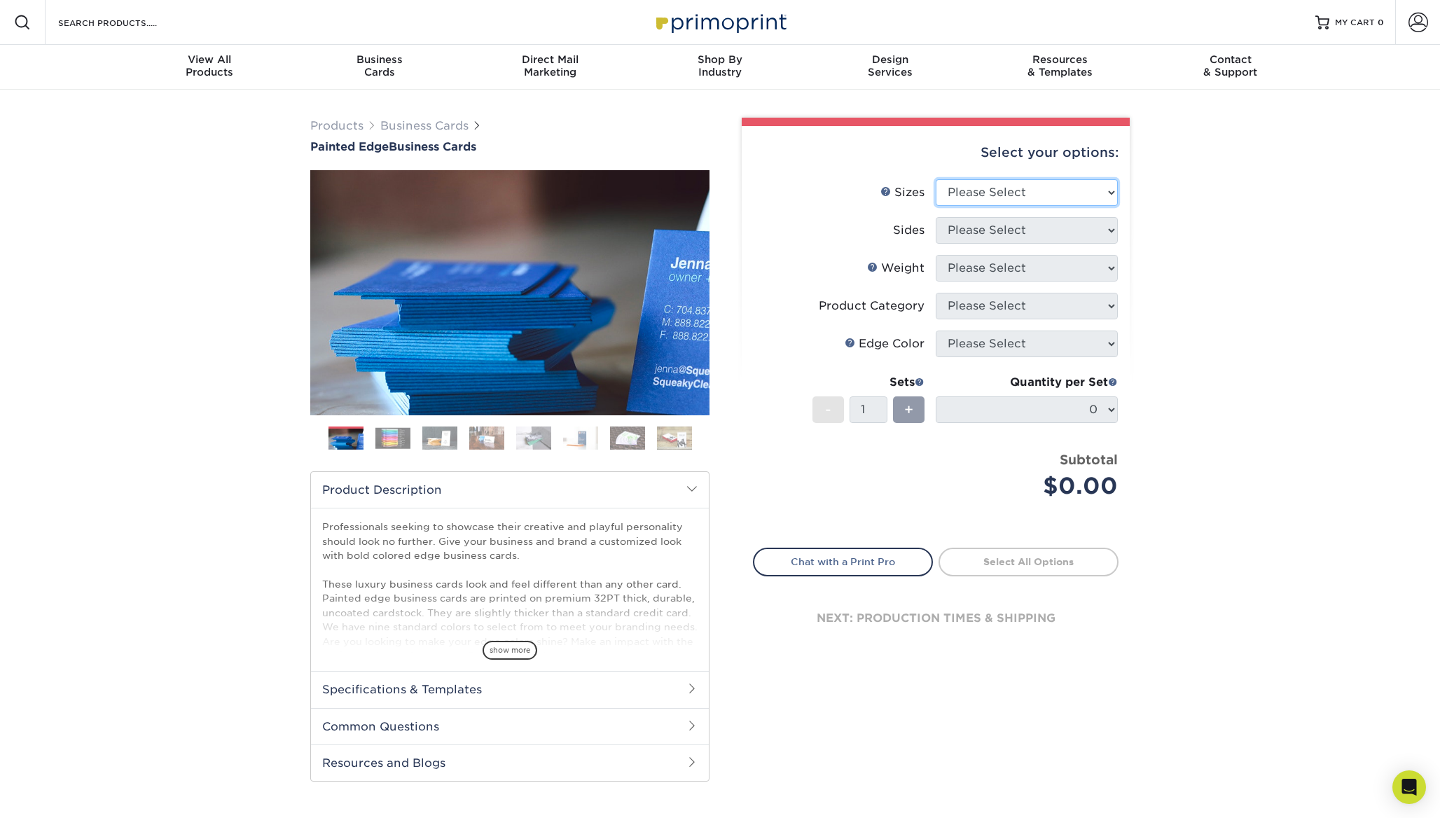
click at [1055, 194] on select "Please Select 2" x 3.5" - Standard 2.125" x 3.375" - European 2.5" x 2.5" - Squ…" at bounding box center [1026, 192] width 182 height 27
select select "2.00x3.50"
click at [935, 179] on select "Please Select 2" x 3.5" - Standard 2.125" x 3.375" - European 2.5" x 2.5" - Squ…" at bounding box center [1026, 192] width 182 height 27
click at [1046, 230] on select "Please Select Print Both Sides Print Front Only" at bounding box center [1026, 230] width 182 height 27
select select "13abbda7-1d64-4f25-8bb2-c179b224825d"
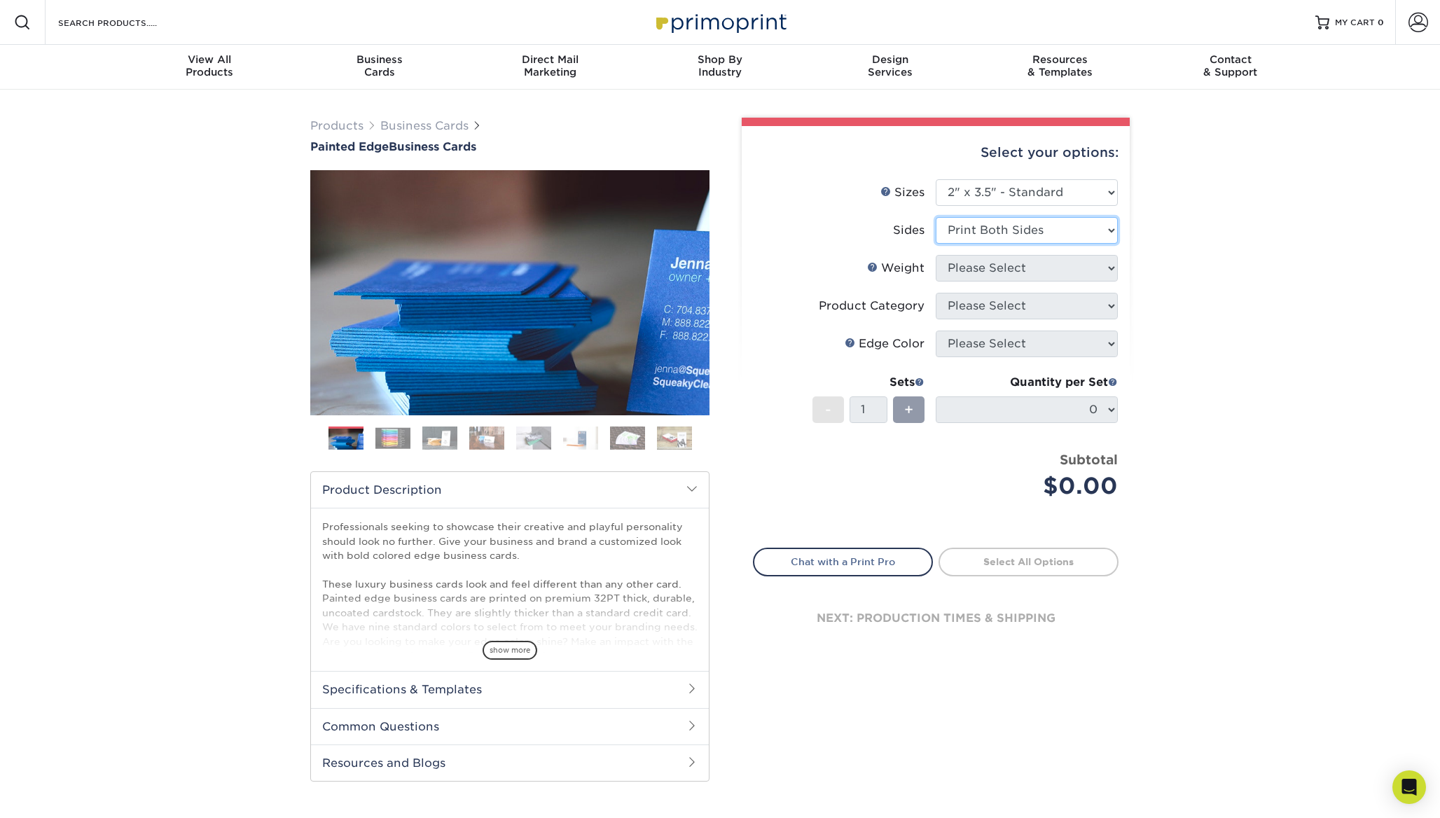
click at [935, 217] on select "Please Select Print Both Sides Print Front Only" at bounding box center [1026, 230] width 182 height 27
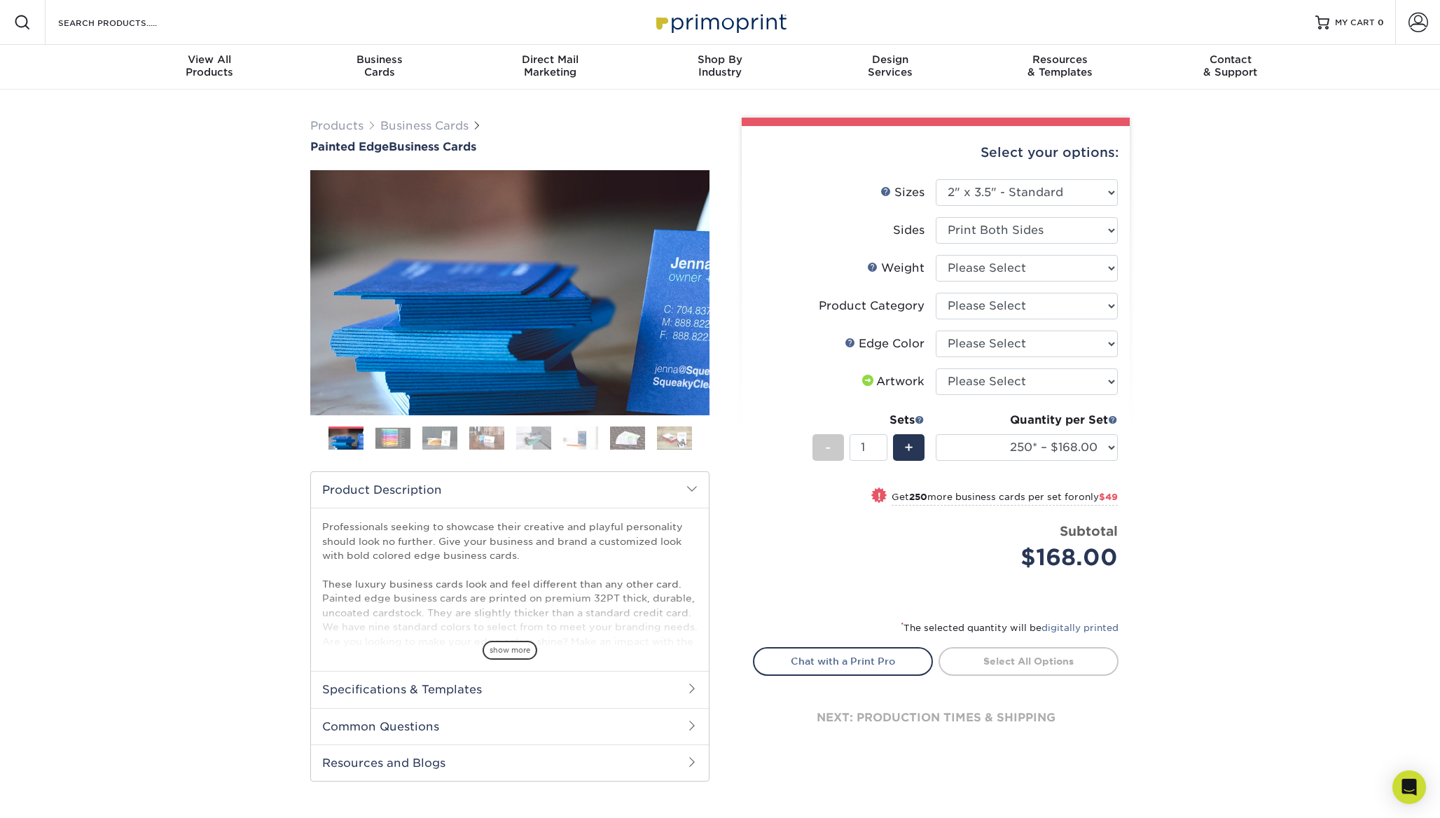
click at [379, 447] on img at bounding box center [392, 438] width 35 height 22
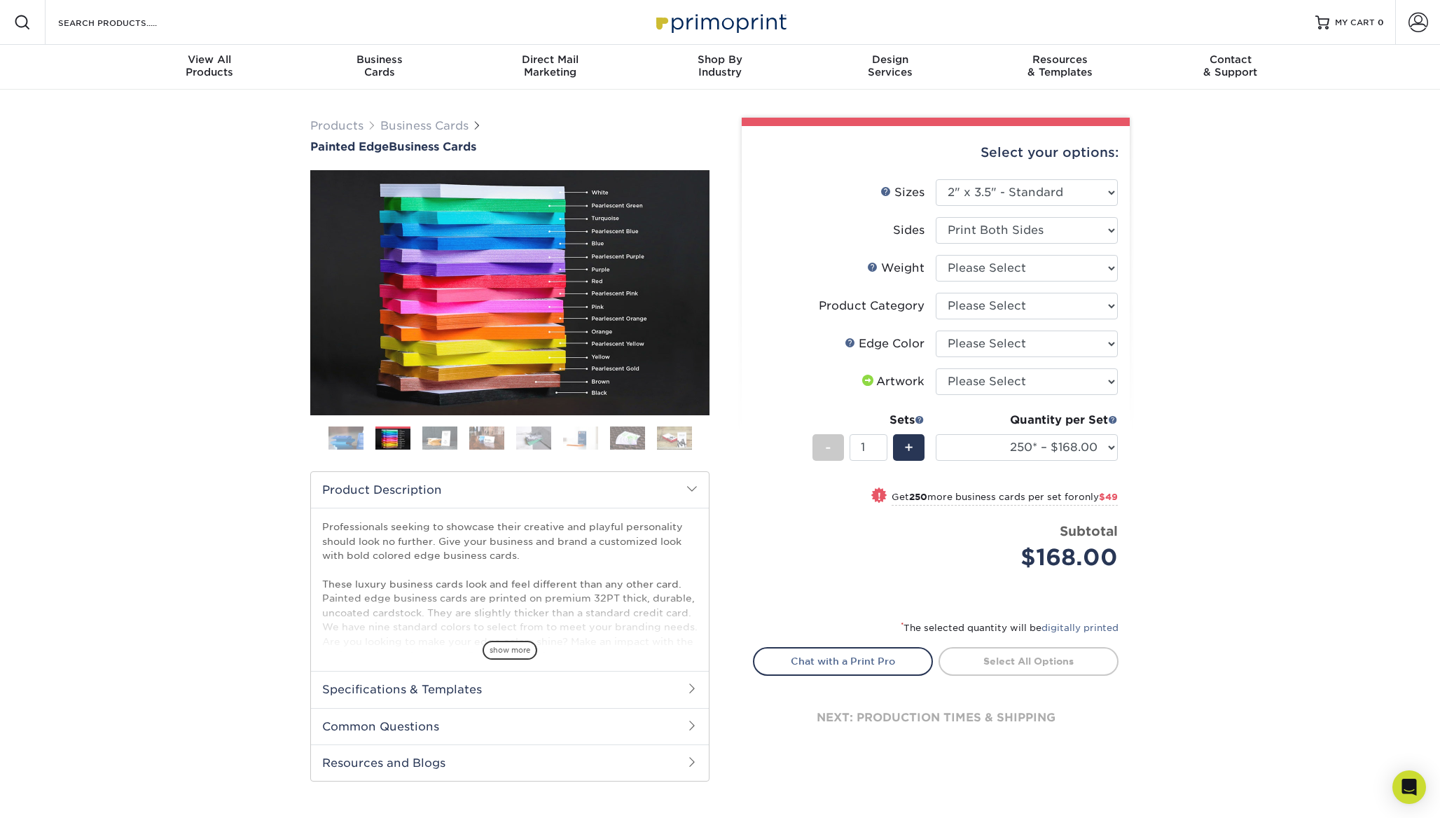
click at [438, 436] on img at bounding box center [439, 438] width 35 height 25
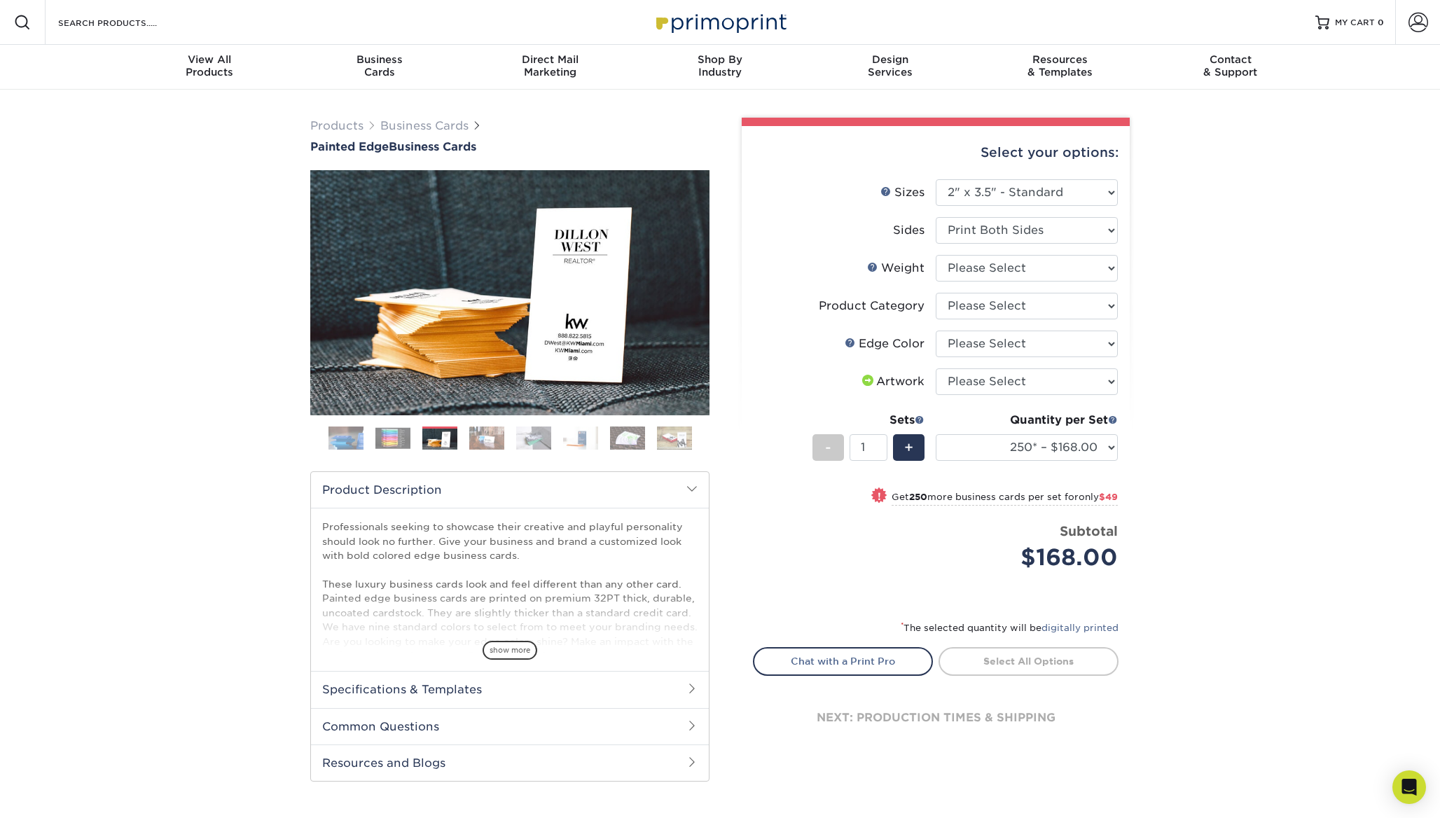
click at [489, 438] on img at bounding box center [486, 438] width 35 height 25
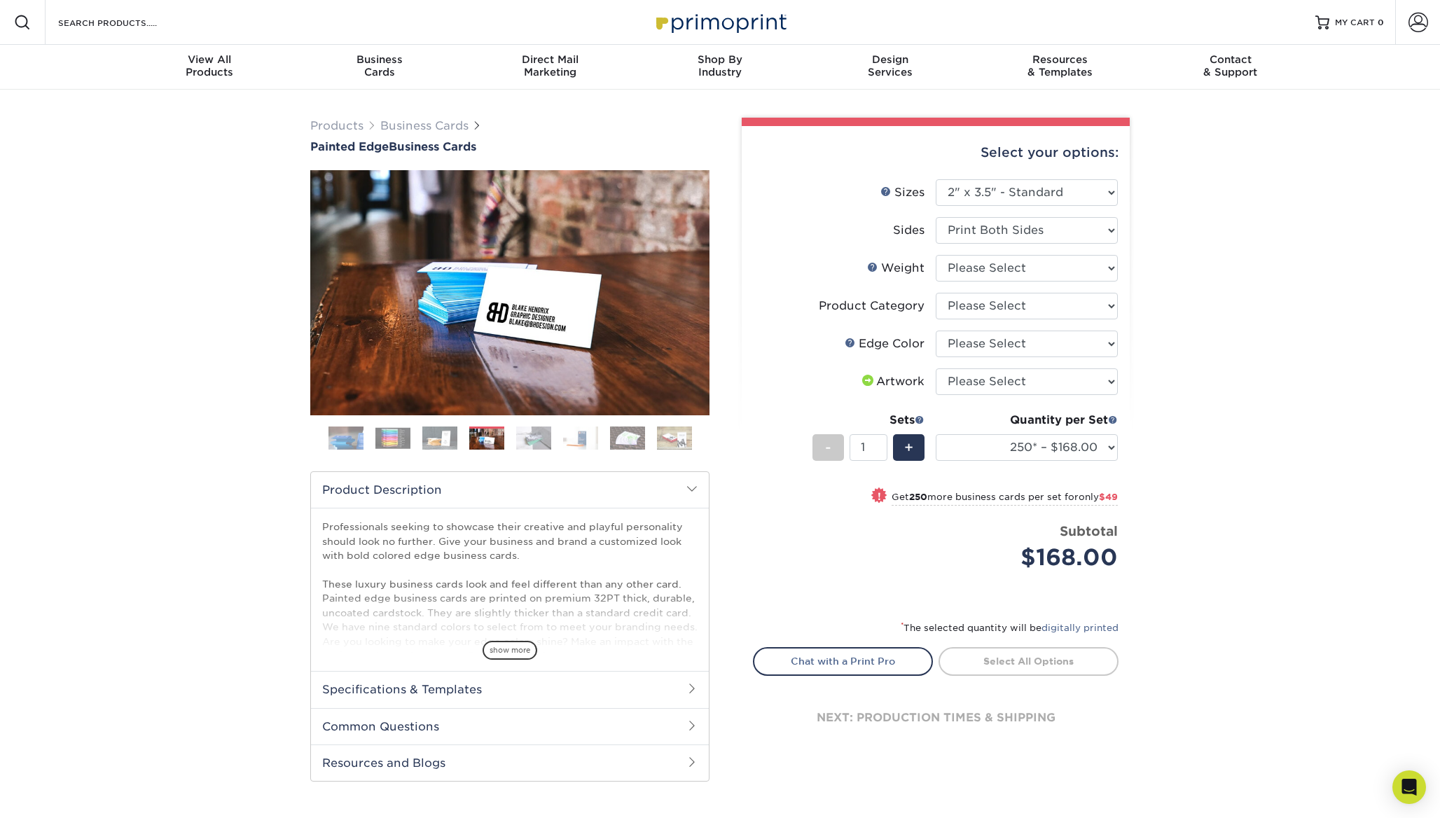
click at [392, 445] on img at bounding box center [392, 438] width 35 height 22
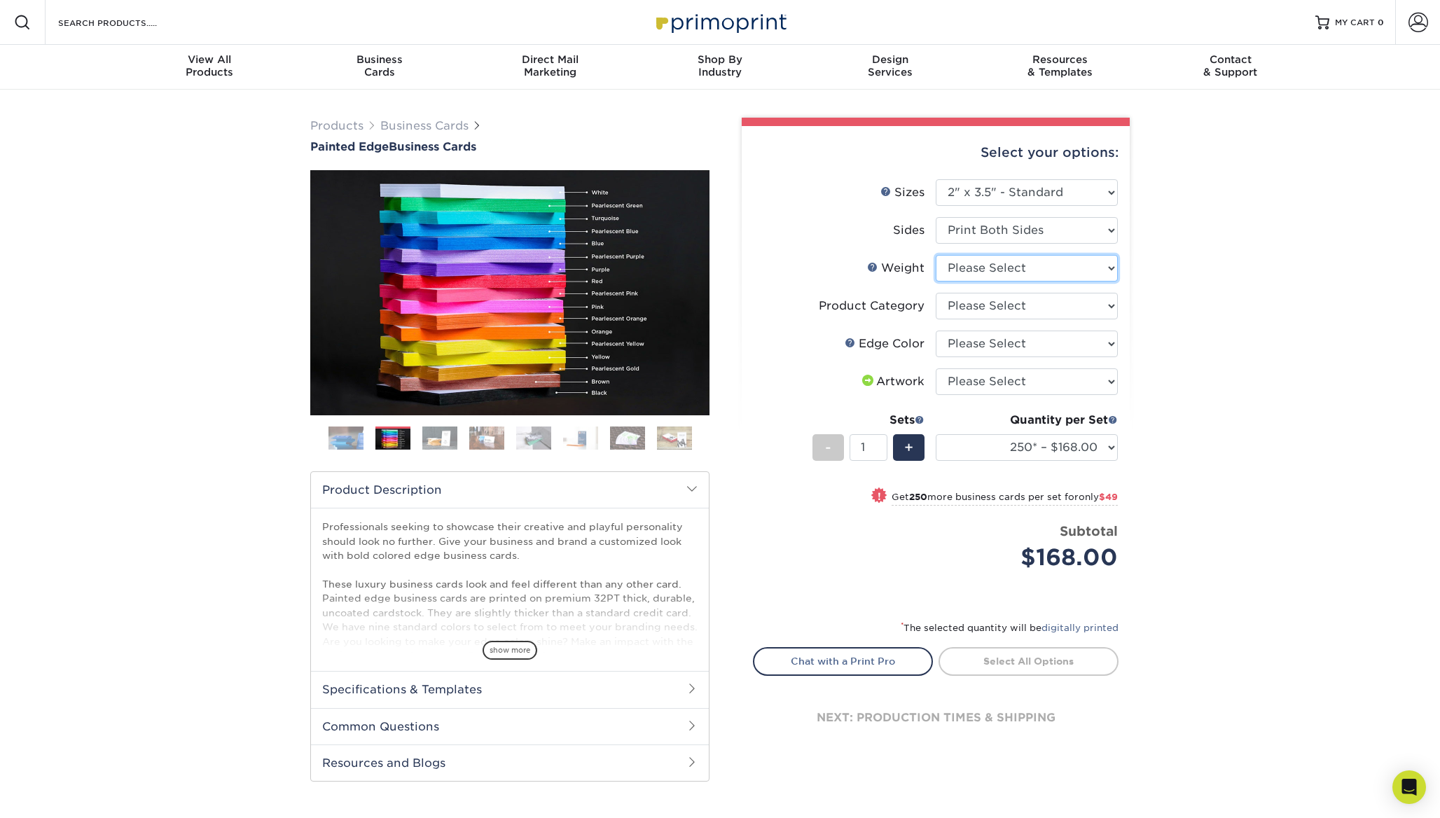
click at [1029, 275] on select "Please Select 32PTUC" at bounding box center [1026, 268] width 182 height 27
select select "32PTUC"
click at [935, 255] on select "Please Select 32PTUC" at bounding box center [1026, 268] width 182 height 27
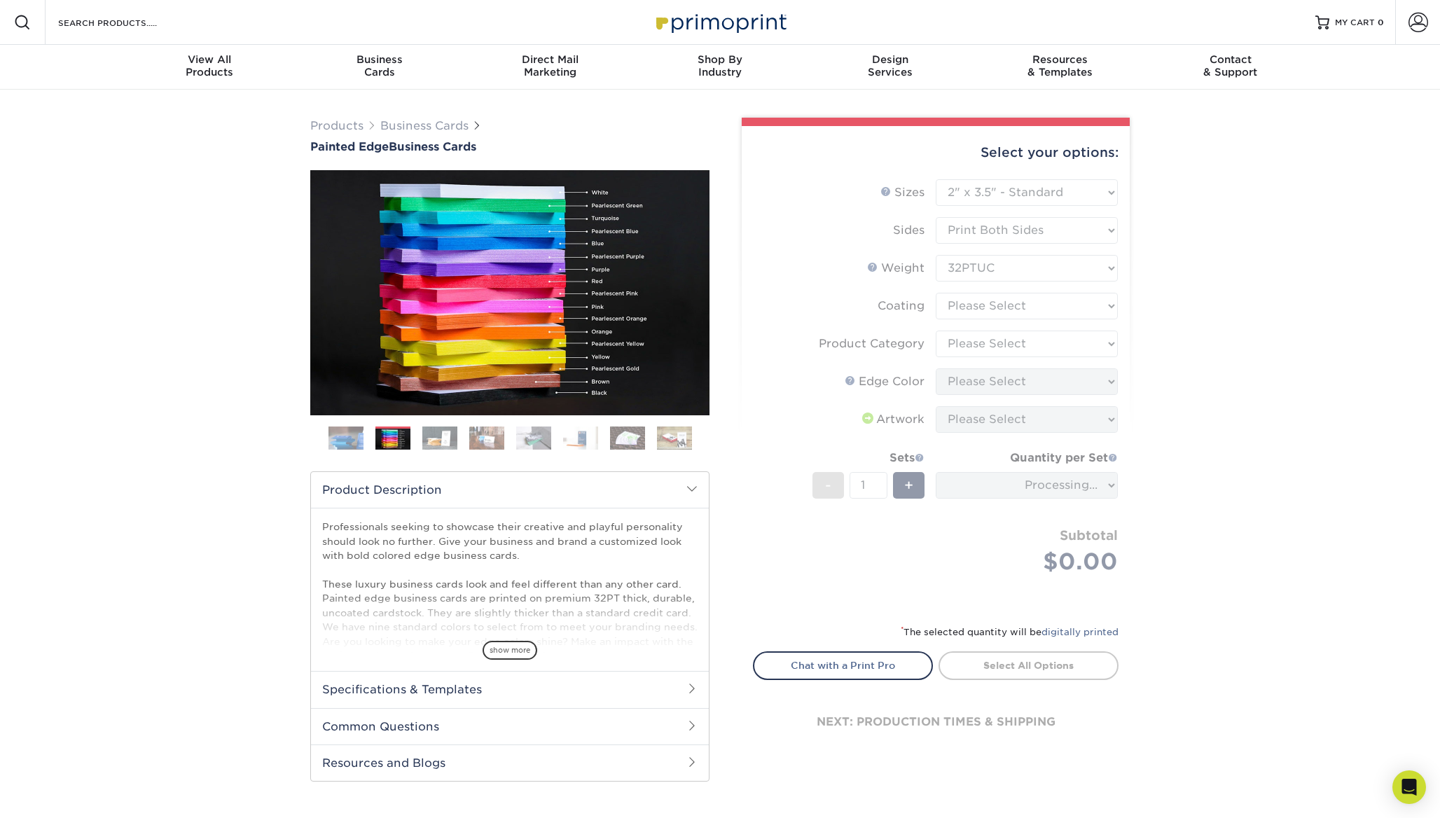
click at [1022, 310] on form "Sizes Help Sizes Please Select 2" x 3.5" - Standard 2.125" x 3.375" - European …" at bounding box center [935, 393] width 365 height 428
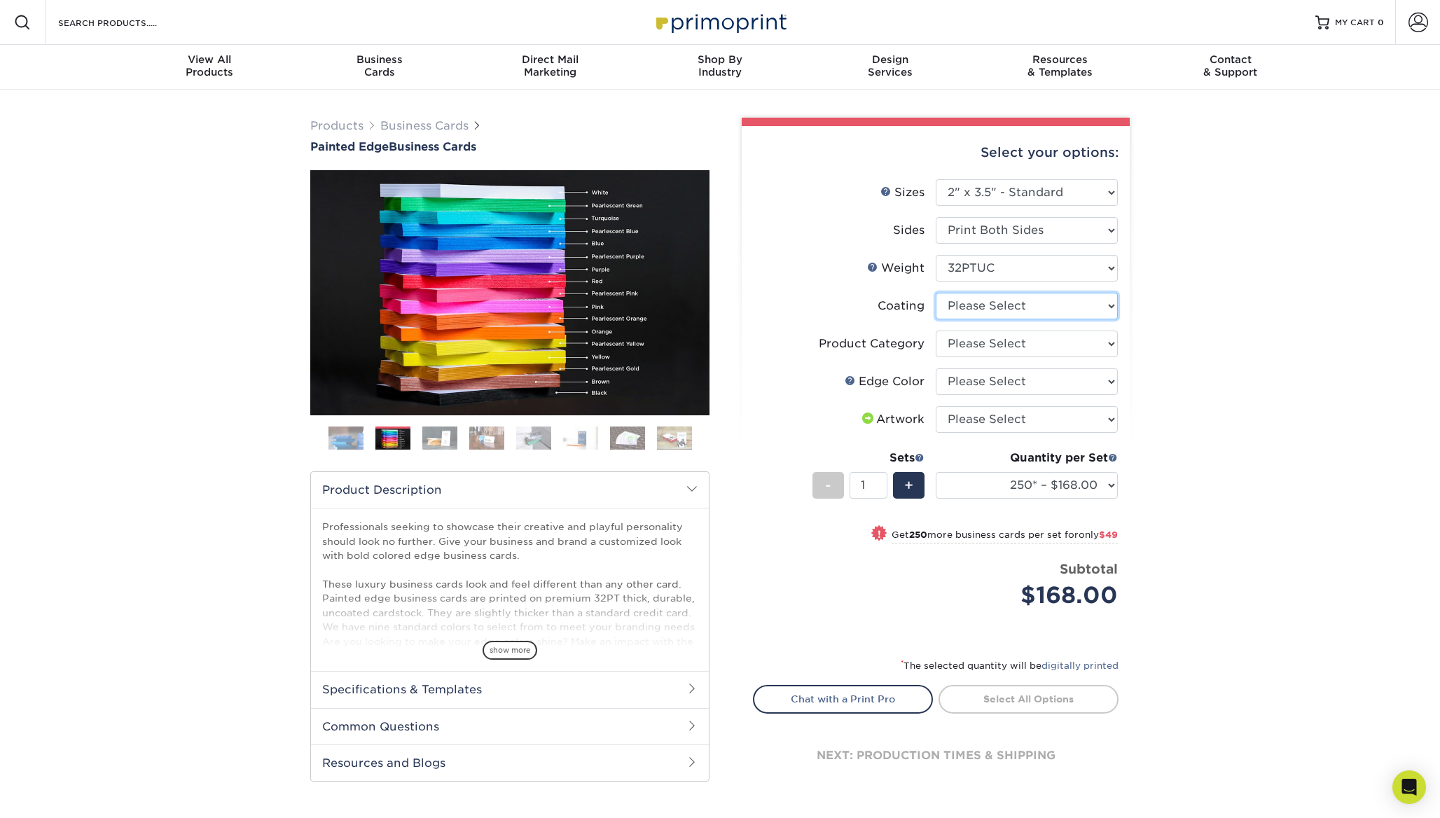
click at [1022, 310] on select at bounding box center [1026, 306] width 182 height 27
select select "3e7618de-abca-4bda-9f97-8b9129e913d8"
click at [935, 293] on select at bounding box center [1026, 306] width 182 height 27
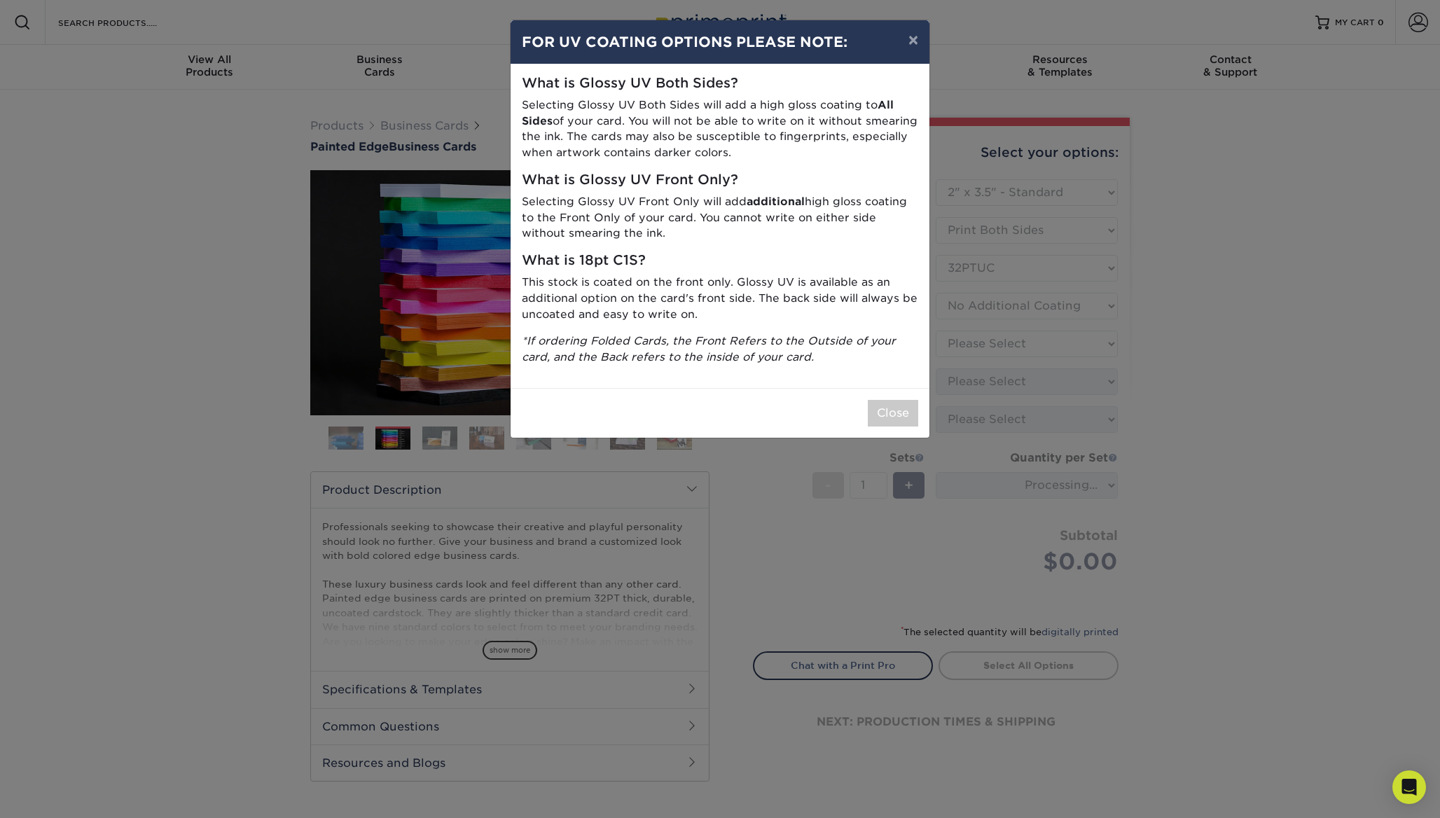
click at [875, 426] on div "Close" at bounding box center [719, 413] width 419 height 50
click at [886, 418] on button "Close" at bounding box center [893, 413] width 50 height 27
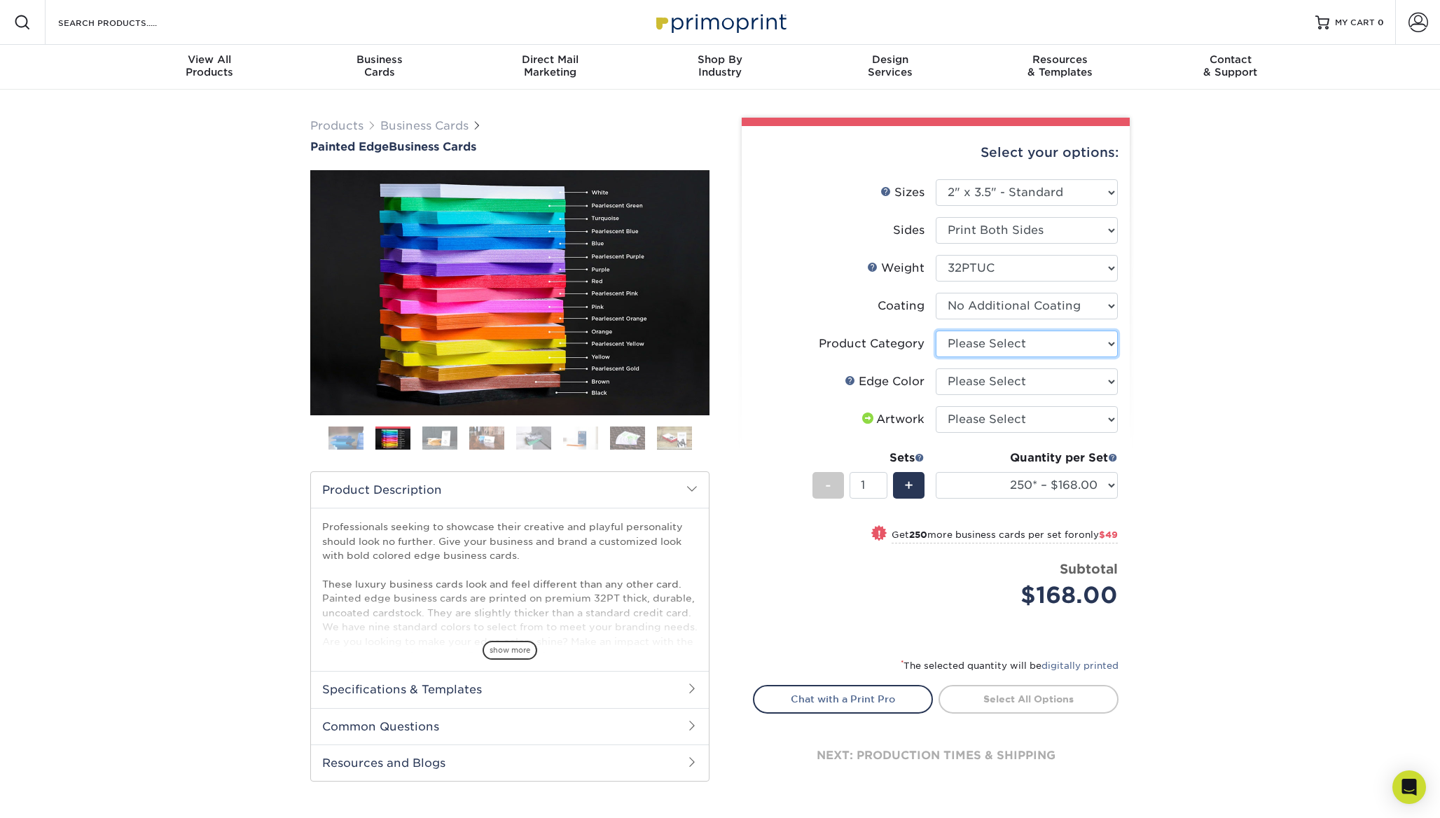
click at [1009, 349] on select "Please Select Business Cards" at bounding box center [1026, 343] width 182 height 27
select select "3b5148f1-0588-4f88-a218-97bcfdce65c1"
click at [935, 330] on select "Please Select Business Cards" at bounding box center [1026, 343] width 182 height 27
click at [1010, 382] on select "Please Select Charcoal Black Brown Blue Pearlescent Blue Pearlescent Gold Pearl…" at bounding box center [1026, 381] width 182 height 27
select select "e42633f1-b123-4179-bb8a-cf3a693d9207"
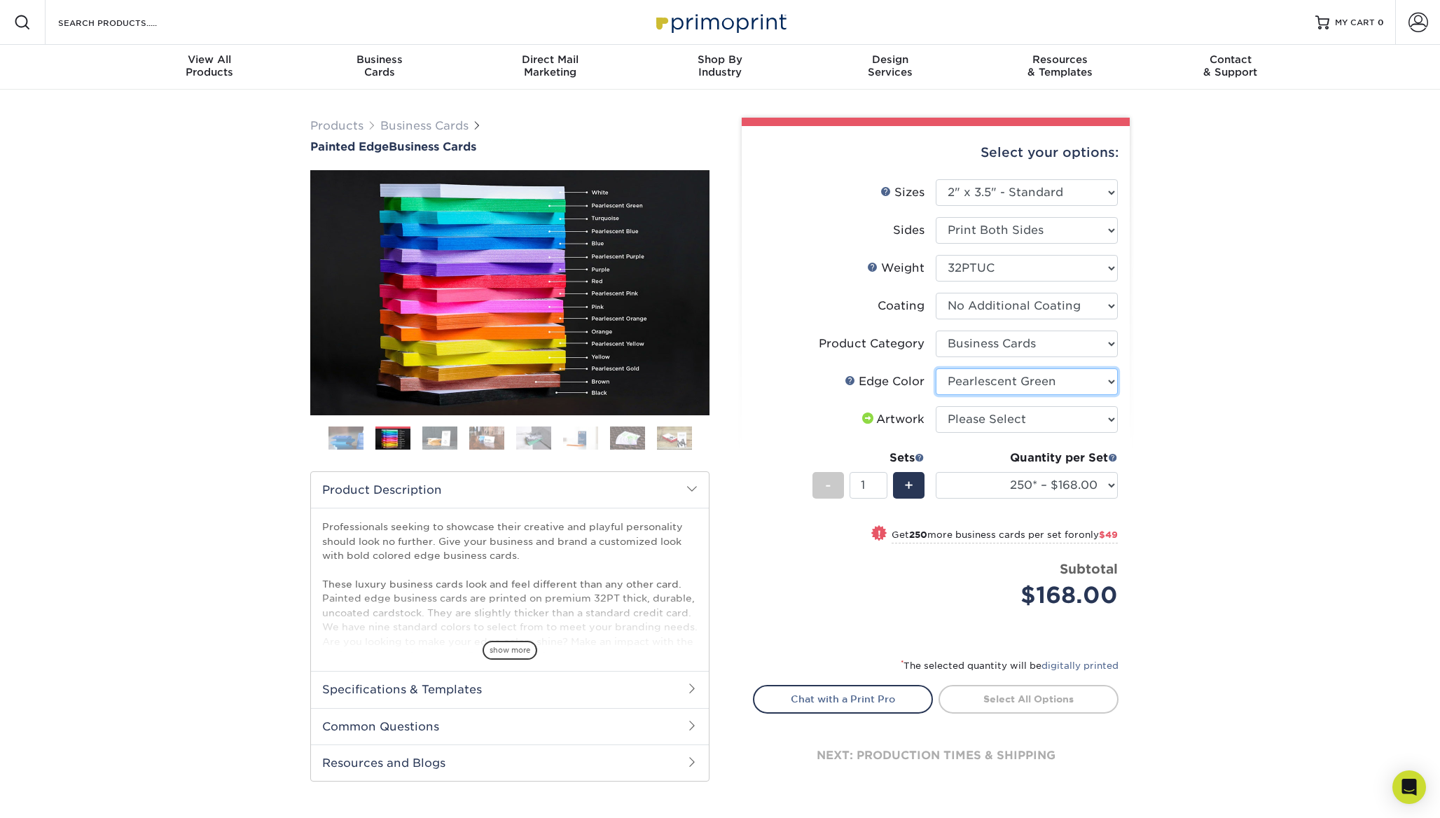
click at [935, 368] on select "Please Select Charcoal Black Brown Blue Pearlescent Blue Pearlescent Gold Pearl…" at bounding box center [1026, 381] width 182 height 27
click at [996, 420] on select "Please Select I will upload files I need a design - $100" at bounding box center [1026, 419] width 182 height 27
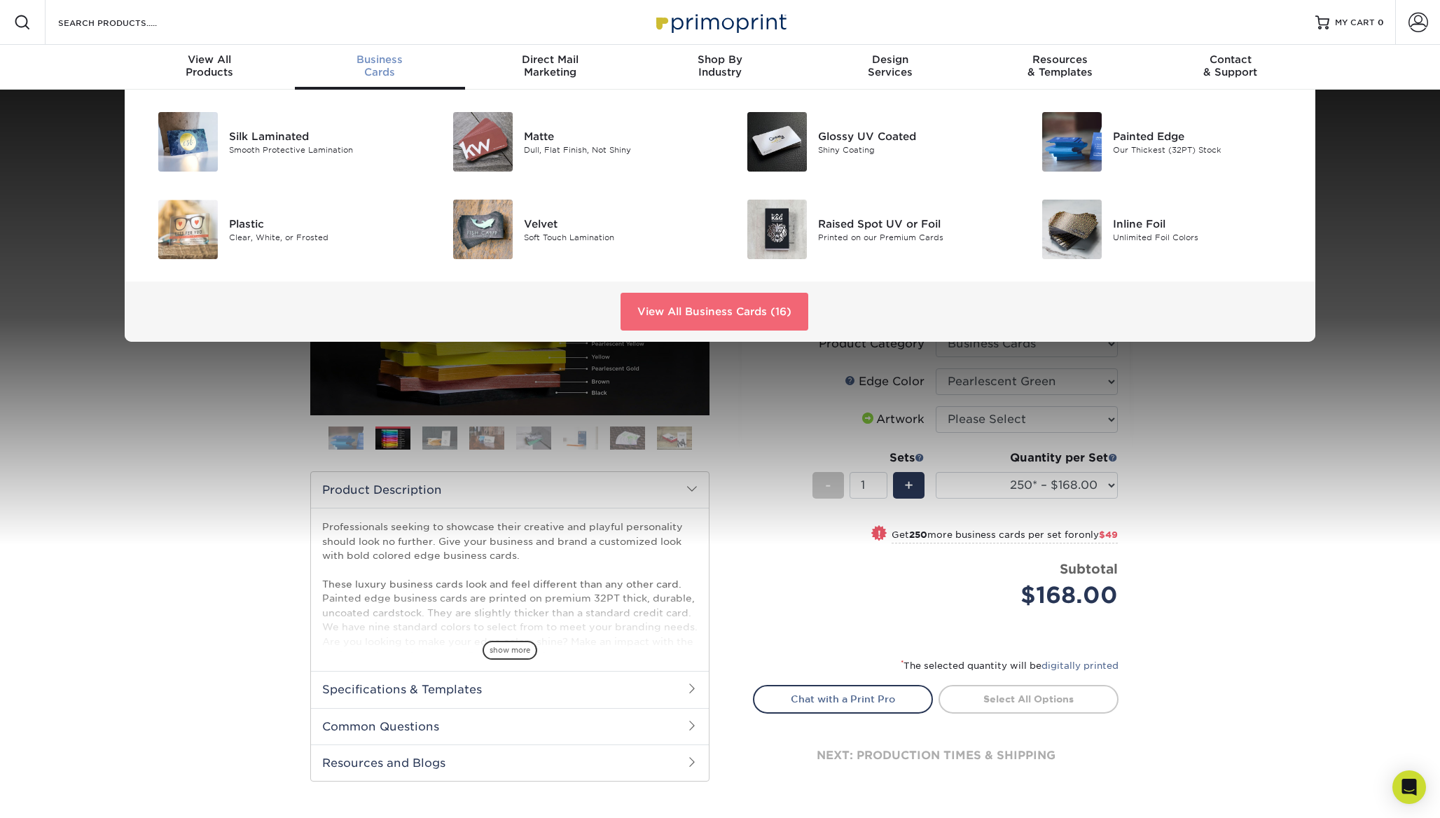
click at [705, 319] on link "View All Business Cards (16)" at bounding box center [714, 312] width 188 height 38
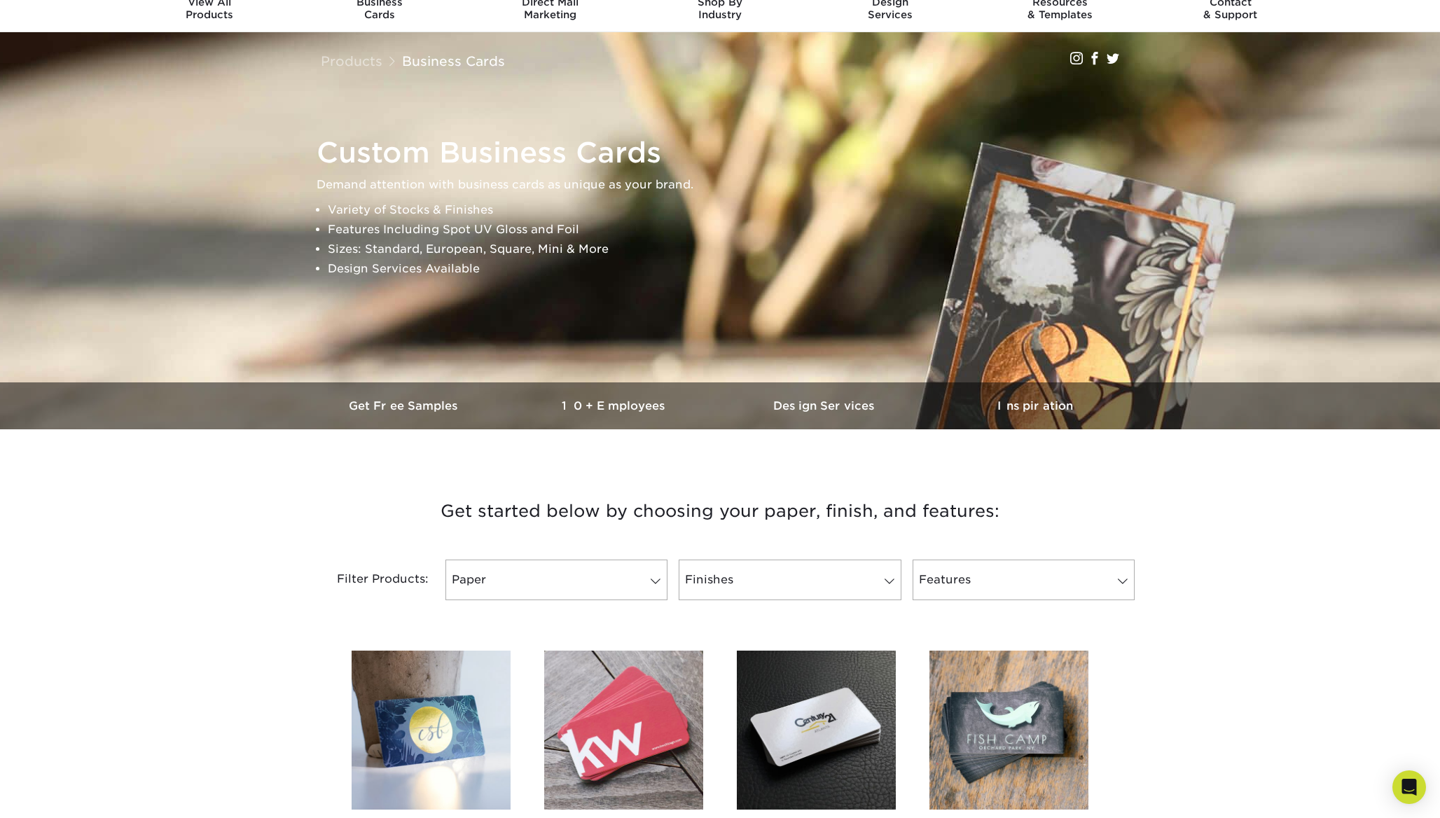
scroll to position [57, 0]
